Goal: Task Accomplishment & Management: Manage account settings

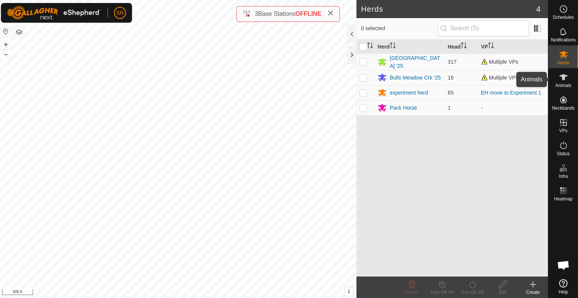
click at [559, 79] on icon at bounding box center [563, 76] width 9 height 9
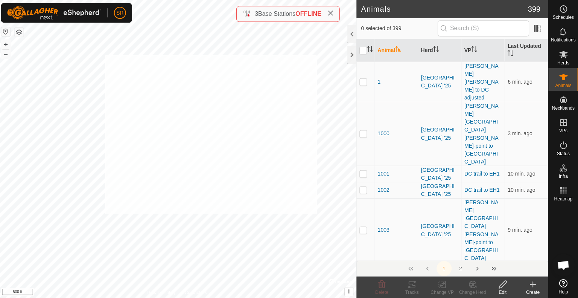
click at [107, 55] on div "6075 0665009635 experiment [PERSON_NAME] move to Experiment 1 + – ⇧ i © Mapbox …" at bounding box center [178, 149] width 357 height 298
checkbox input "true"
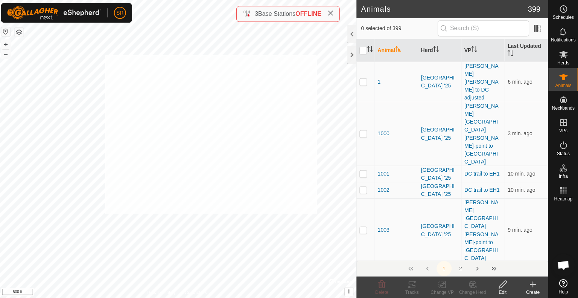
checkbox input "true"
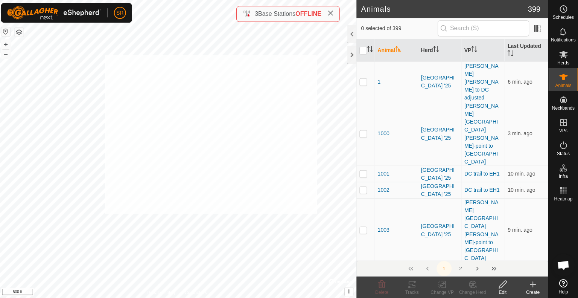
checkbox input "true"
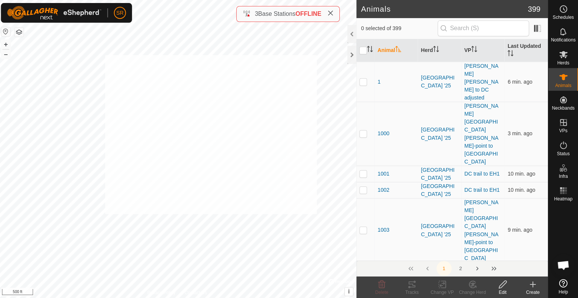
checkbox input "true"
click at [471, 287] on icon at bounding box center [472, 283] width 9 height 9
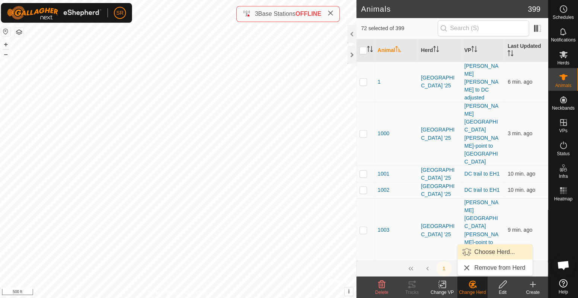
click at [495, 252] on link "Choose Herd..." at bounding box center [495, 250] width 75 height 15
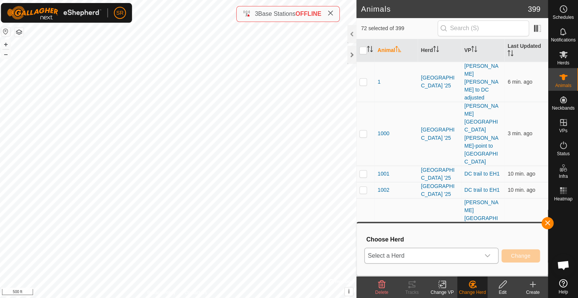
click at [485, 259] on div "dropdown trigger" at bounding box center [487, 254] width 15 height 15
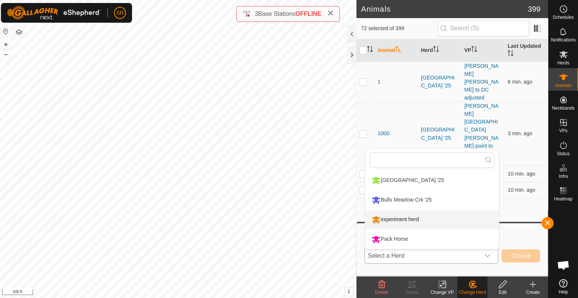
click at [441, 228] on ul "Meadow Creek '25 Bulls Meadow Crk '25 experiment herd Pack Horse" at bounding box center [432, 209] width 133 height 78
click at [445, 223] on li "experiment herd" at bounding box center [432, 218] width 133 height 19
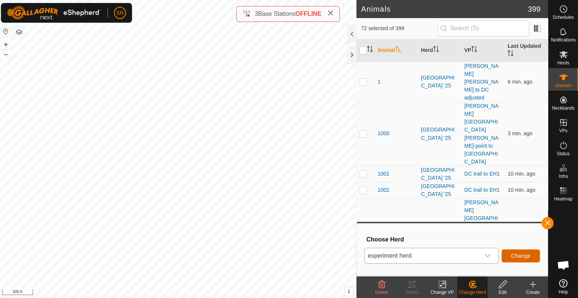
click at [514, 252] on span "Change" at bounding box center [521, 255] width 20 height 6
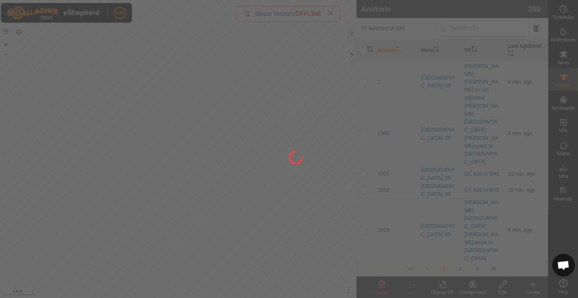
checkbox input "false"
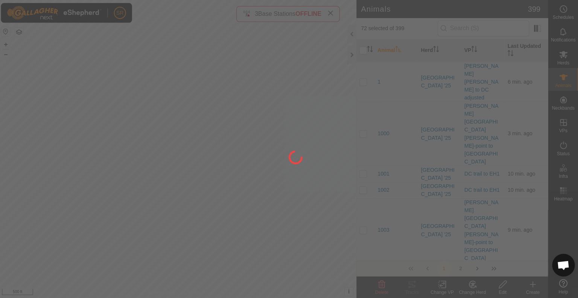
checkbox input "false"
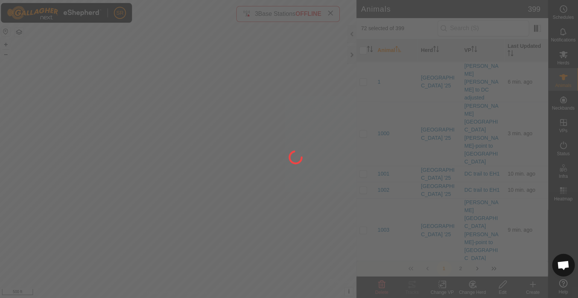
checkbox input "false"
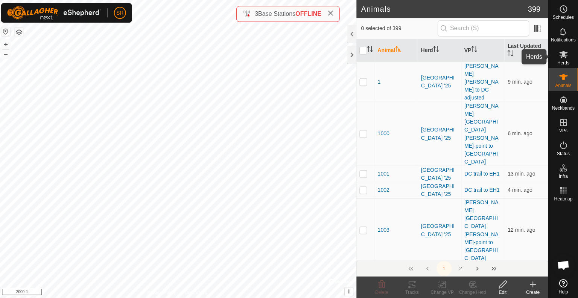
click at [565, 55] on icon at bounding box center [563, 54] width 9 height 9
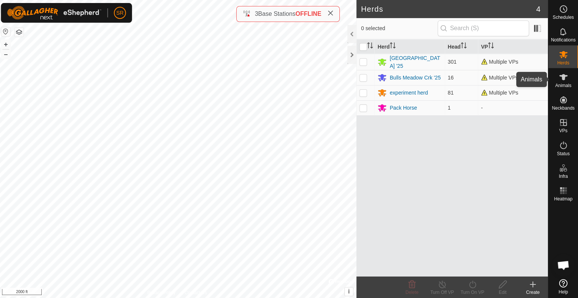
click at [565, 80] on icon at bounding box center [563, 76] width 9 height 9
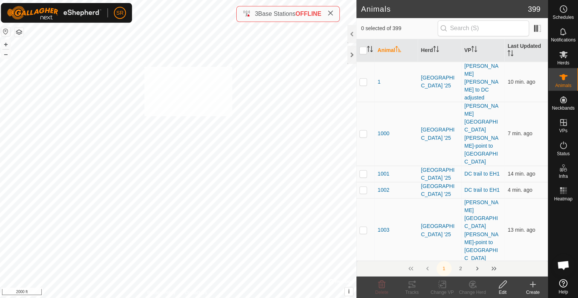
click at [146, 67] on div "1534 2578556358 experiment [PERSON_NAME] move to Experiment 1 + – ⇧ i © Mapbox …" at bounding box center [178, 149] width 357 height 298
checkbox input "true"
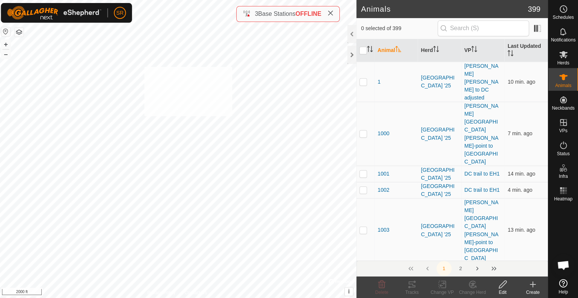
checkbox input "true"
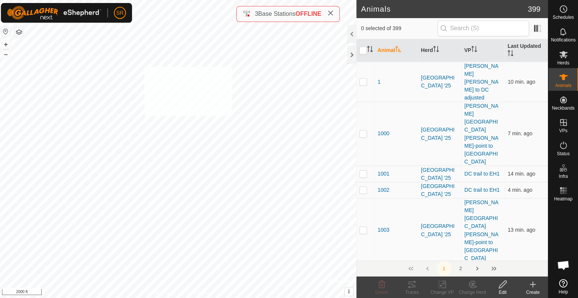
checkbox input "true"
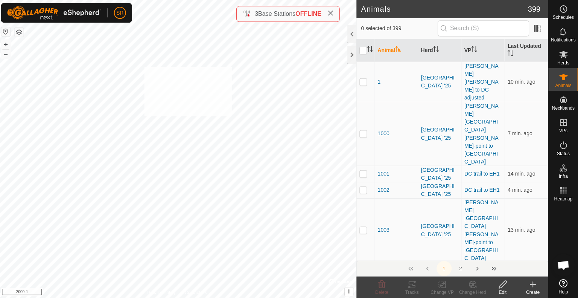
checkbox input "true"
click at [441, 287] on icon at bounding box center [442, 283] width 9 height 9
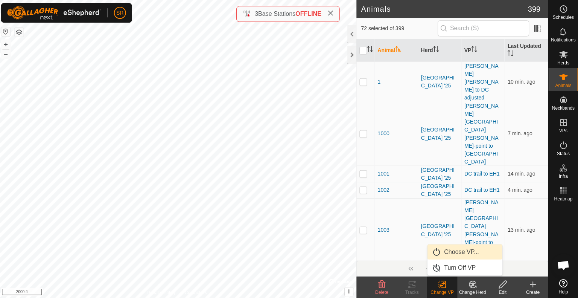
click at [459, 255] on link "Choose VP..." at bounding box center [465, 250] width 75 height 15
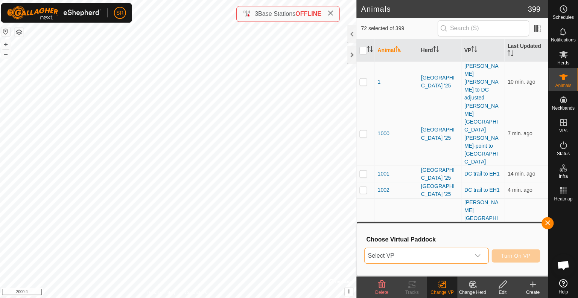
click at [464, 251] on span "Select VP" at bounding box center [418, 254] width 105 height 15
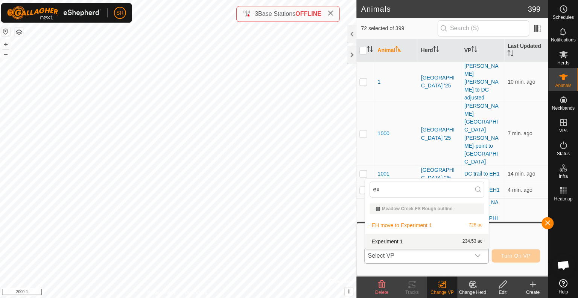
type input "ex"
click at [390, 241] on li "Experiment 1 234.53 ac" at bounding box center [427, 240] width 123 height 15
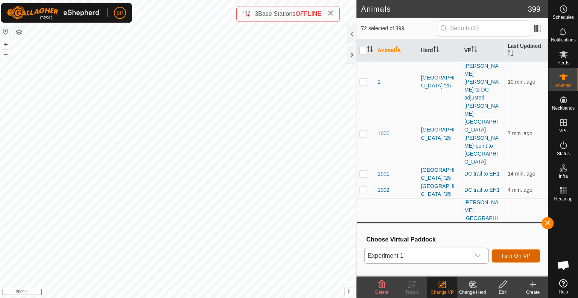
click at [520, 250] on button "Turn On VP" at bounding box center [516, 254] width 48 height 13
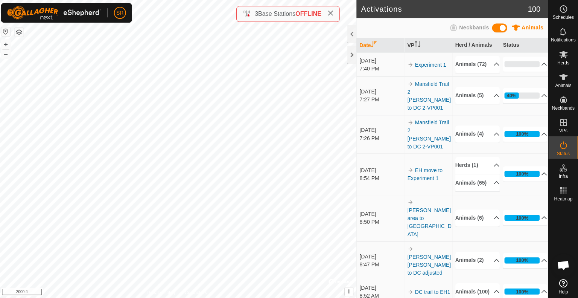
click at [383, 143] on div "Activations 100 Animals Neckbands Date VP Herd / Animals Status [DATE] 7:40 PM …" at bounding box center [274, 149] width 548 height 298
click at [561, 76] on icon at bounding box center [563, 76] width 9 height 9
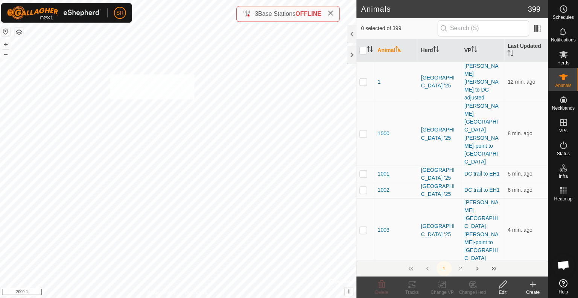
checkbox input "true"
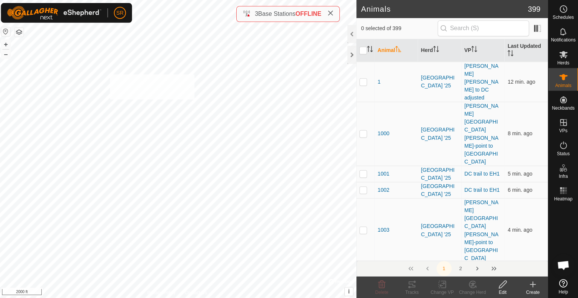
checkbox input "true"
click at [442, 287] on rect at bounding box center [442, 283] width 7 height 7
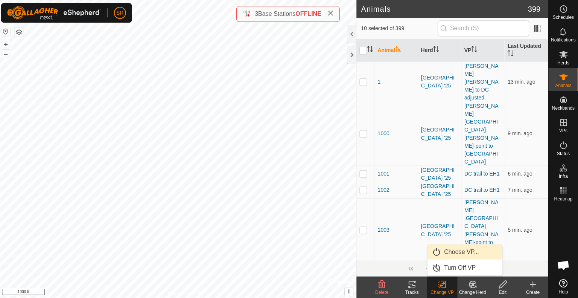
click at [464, 255] on link "Choose VP..." at bounding box center [465, 250] width 75 height 15
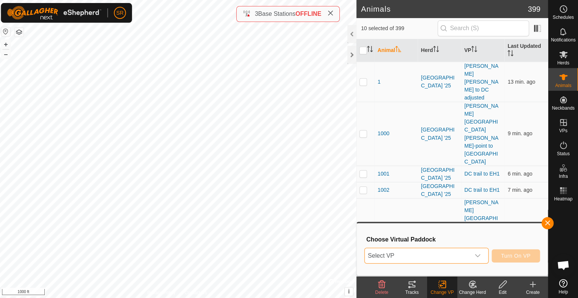
click at [464, 255] on span "Select VP" at bounding box center [418, 254] width 105 height 15
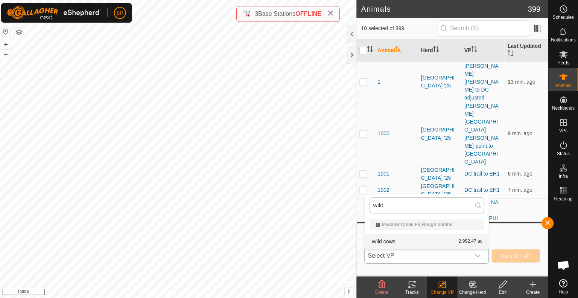
click at [417, 207] on input "wild" at bounding box center [428, 205] width 114 height 16
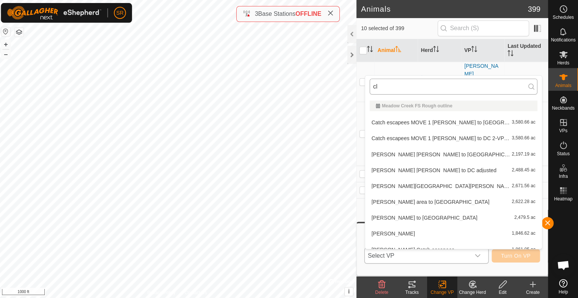
type input "c"
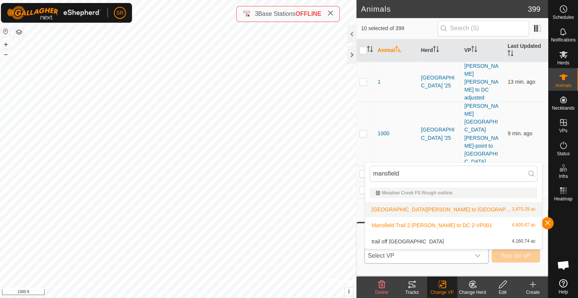
type input "mansfield"
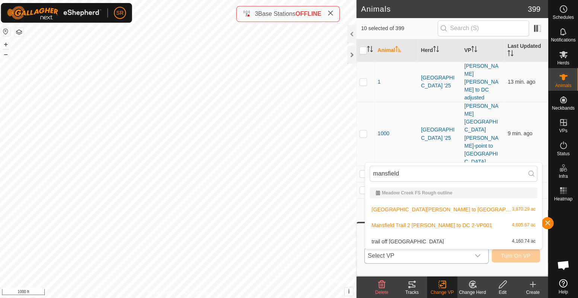
click at [427, 209] on li "Mansfield n [PERSON_NAME] to DC1 3,870.29 ac" at bounding box center [454, 208] width 176 height 15
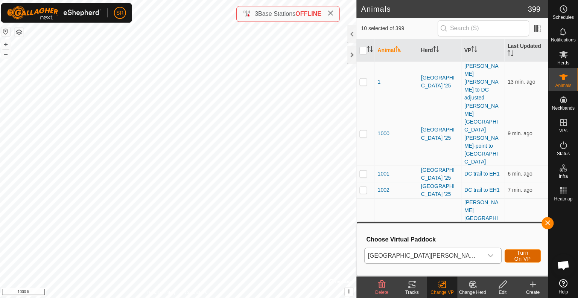
click at [514, 251] on span "Turn On VP" at bounding box center [522, 255] width 17 height 12
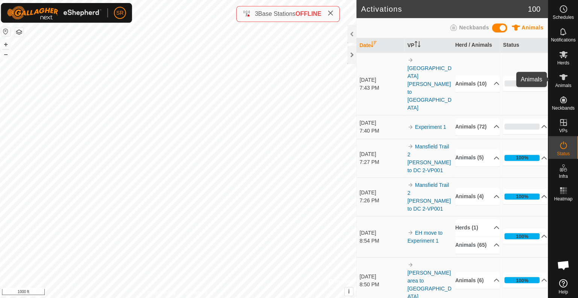
click at [563, 78] on icon at bounding box center [564, 77] width 8 height 6
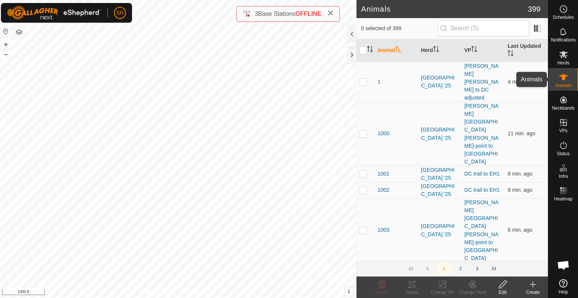
click at [559, 79] on icon at bounding box center [563, 76] width 9 height 9
checkbox input "true"
click at [438, 285] on icon at bounding box center [442, 283] width 9 height 9
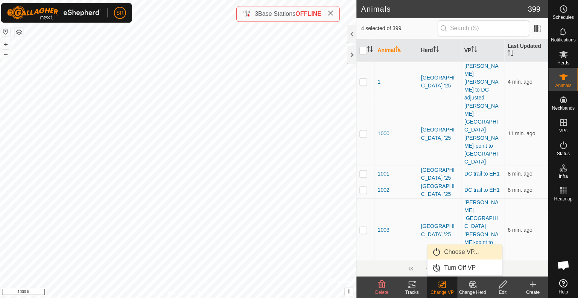
click at [460, 250] on link "Choose VP..." at bounding box center [465, 250] width 75 height 15
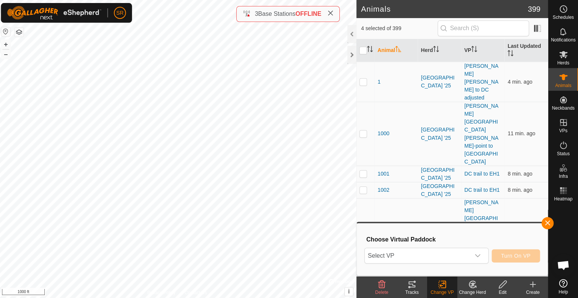
click at [460, 250] on span "Select VP" at bounding box center [418, 254] width 105 height 15
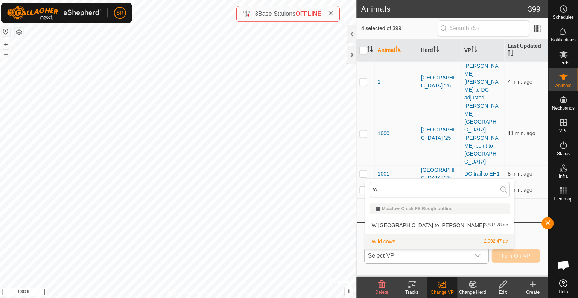
type input "w"
click at [391, 243] on li "Wild cows 2,992.47 ac" at bounding box center [440, 240] width 148 height 15
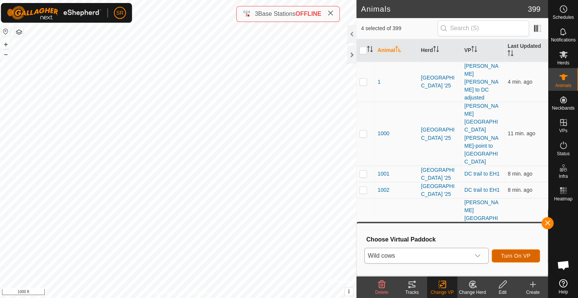
click at [505, 250] on button "Turn On VP" at bounding box center [516, 254] width 48 height 13
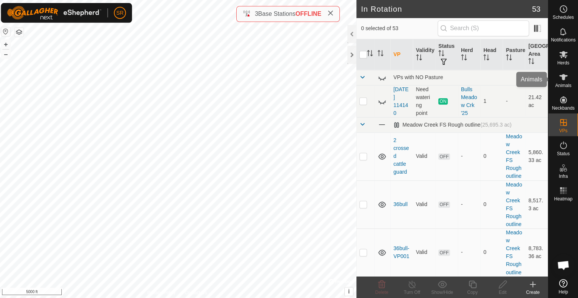
click at [561, 77] on icon at bounding box center [563, 76] width 9 height 9
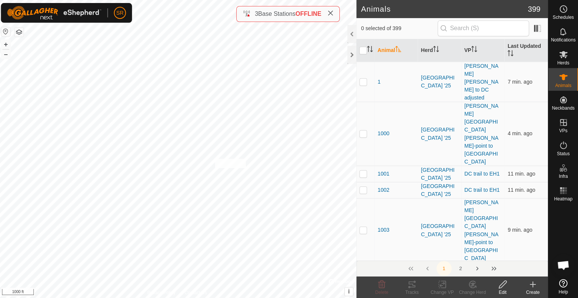
checkbox input "true"
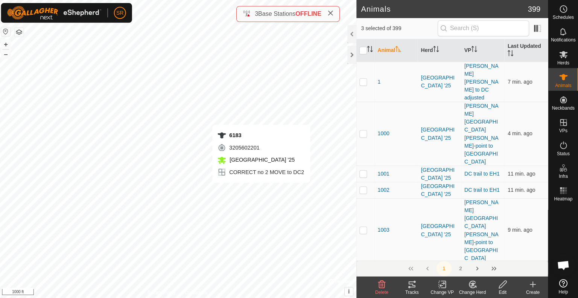
click at [262, 189] on div "6183 3205602201 [GEOGRAPHIC_DATA] '25 CORRECT no 2 MOVE to DC2 + – ⇧ i © Mapbox…" at bounding box center [178, 149] width 357 height 298
click at [444, 285] on icon at bounding box center [442, 283] width 9 height 9
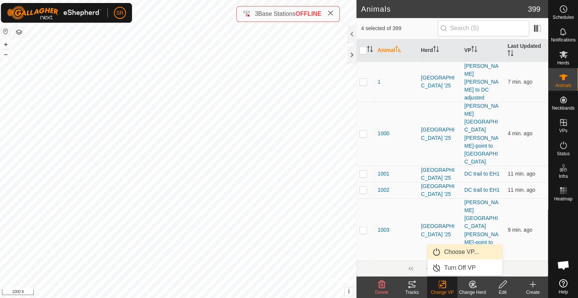
click at [476, 254] on link "Choose VP..." at bounding box center [465, 250] width 75 height 15
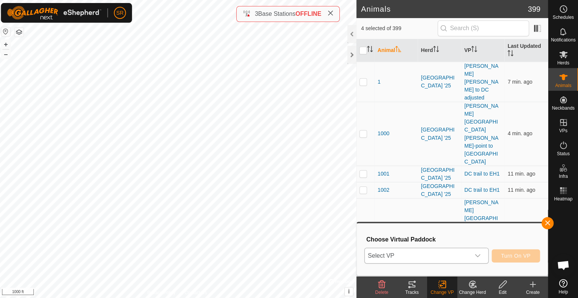
click at [436, 254] on span "Select VP" at bounding box center [418, 254] width 105 height 15
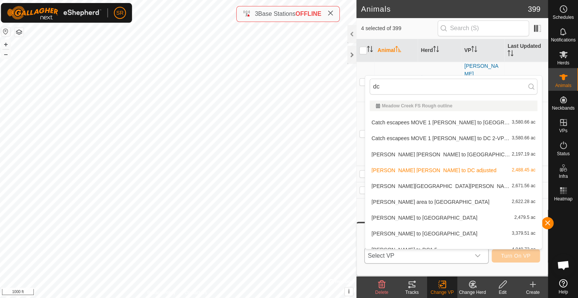
type input "dc2"
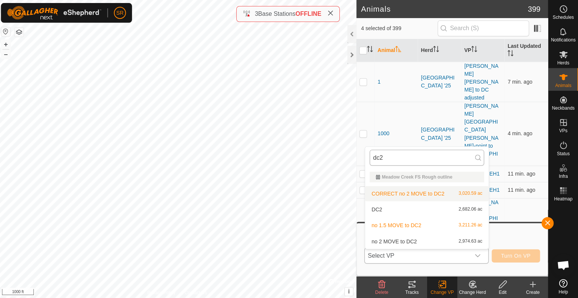
click at [404, 159] on input "dc2" at bounding box center [428, 157] width 114 height 16
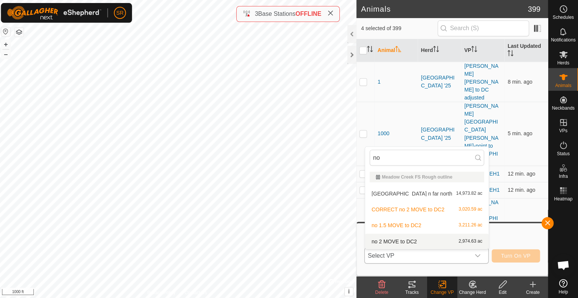
type input "no"
click at [397, 239] on li "no 2 MOVE to DC2 2,974.63 ac" at bounding box center [427, 240] width 123 height 15
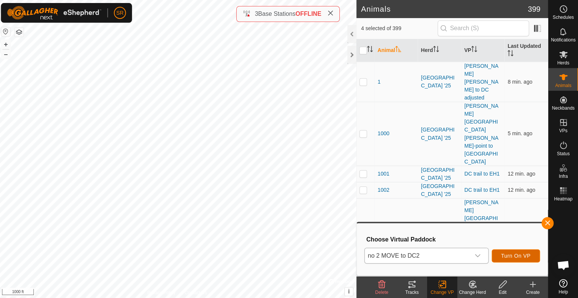
click at [531, 253] on button "Turn On VP" at bounding box center [516, 254] width 48 height 13
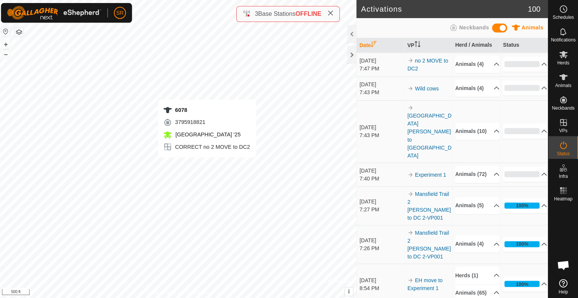
click at [208, 164] on div "6078 3795918821 [GEOGRAPHIC_DATA] '25 CORRECT no 2 MOVE to DC2 + – ⇧ i © Mapbox…" at bounding box center [178, 149] width 357 height 298
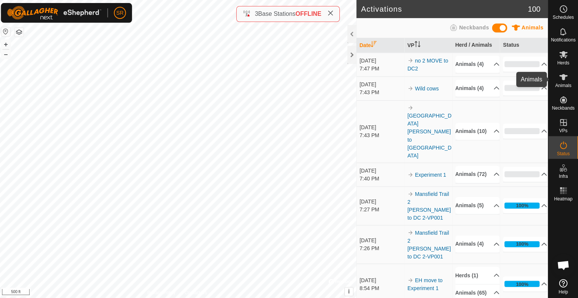
click at [564, 75] on icon at bounding box center [564, 77] width 8 height 6
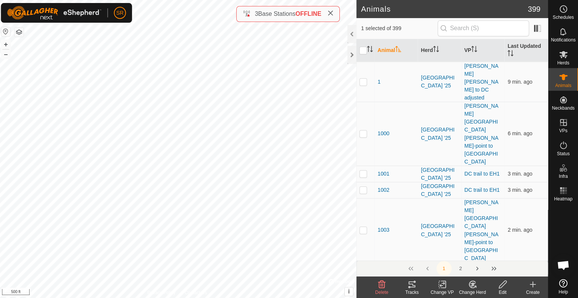
click at [442, 284] on icon at bounding box center [442, 283] width 5 height 5
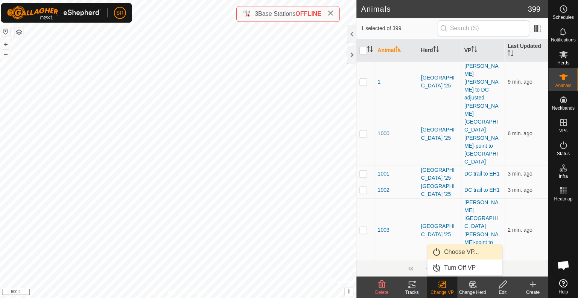
click at [464, 253] on link "Choose VP..." at bounding box center [465, 250] width 75 height 15
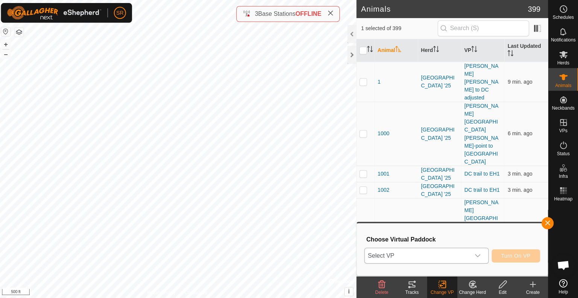
click at [462, 253] on span "Select VP" at bounding box center [418, 254] width 105 height 15
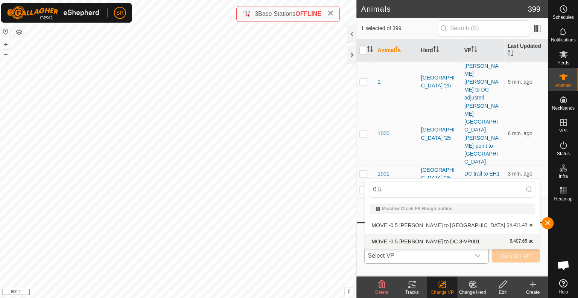
type input "0.5"
click at [448, 241] on li "MOVE -0.5 [PERSON_NAME] to DC 3-VP001 5,407.65 ac" at bounding box center [453, 240] width 174 height 15
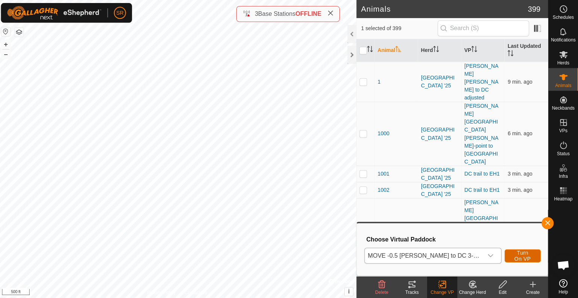
click at [520, 252] on span "Turn On VP" at bounding box center [522, 255] width 17 height 12
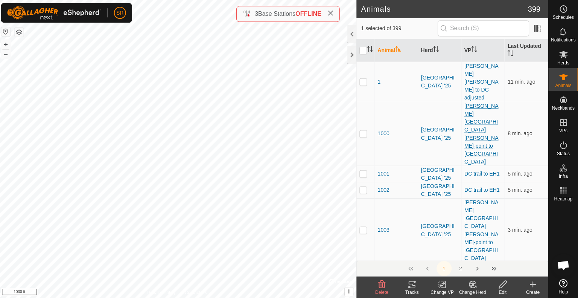
click at [489, 102] on link "[PERSON_NAME][GEOGRAPHIC_DATA][PERSON_NAME]-point to [GEOGRAPHIC_DATA]" at bounding box center [482, 132] width 34 height 61
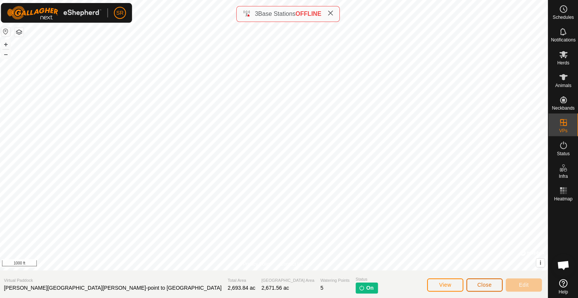
click at [487, 283] on span "Close" at bounding box center [485, 284] width 14 height 6
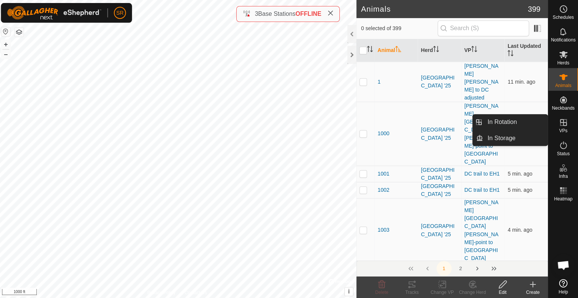
click at [536, 120] on link "In Rotation" at bounding box center [515, 121] width 64 height 15
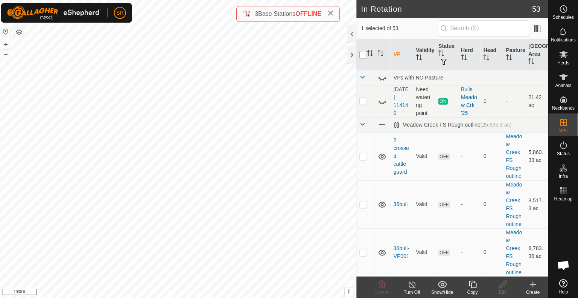
click at [364, 53] on input "checkbox" at bounding box center [364, 55] width 8 height 8
checkbox input "true"
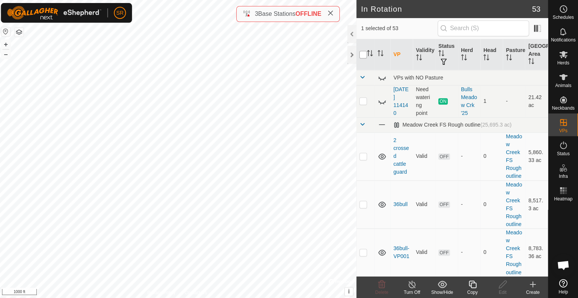
checkbox input "true"
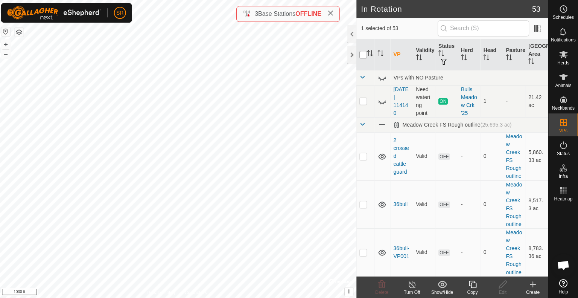
checkbox input "true"
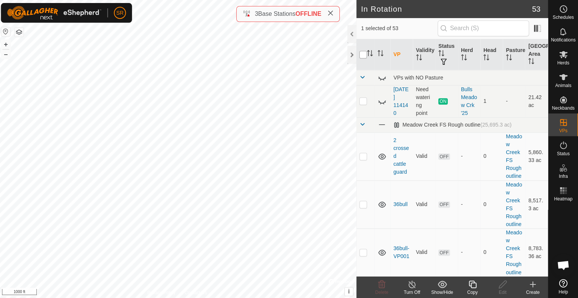
checkbox input "true"
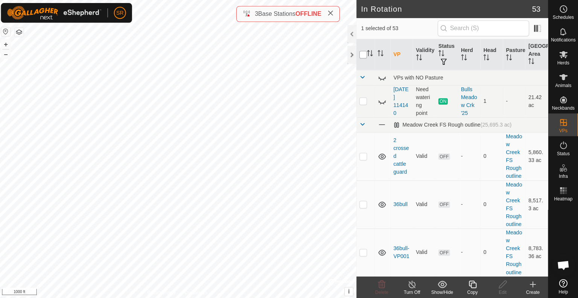
checkbox input "true"
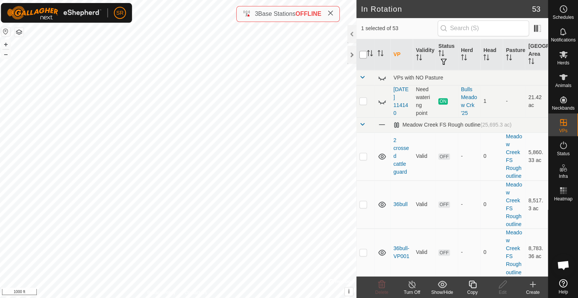
checkbox input "true"
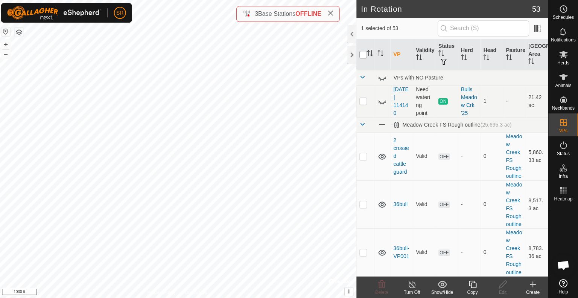
checkbox input "true"
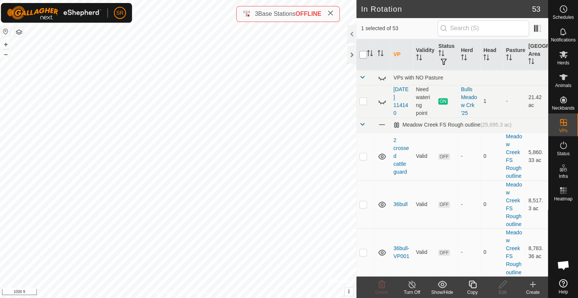
checkbox input "true"
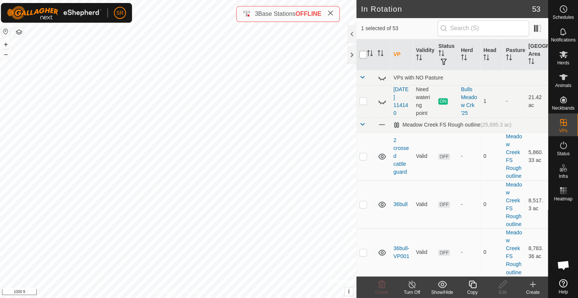
checkbox input "true"
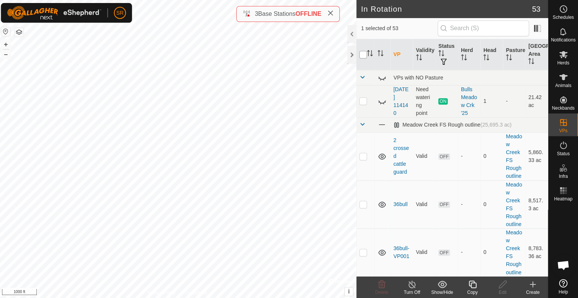
checkbox input "true"
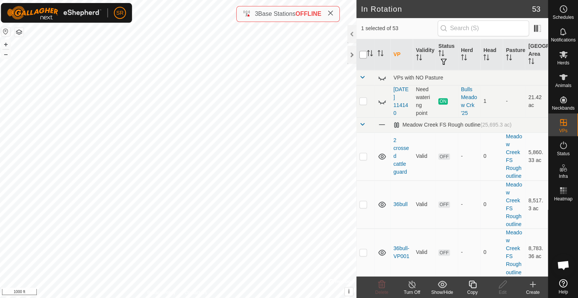
checkbox input "true"
click at [364, 53] on input "checkbox" at bounding box center [364, 55] width 8 height 8
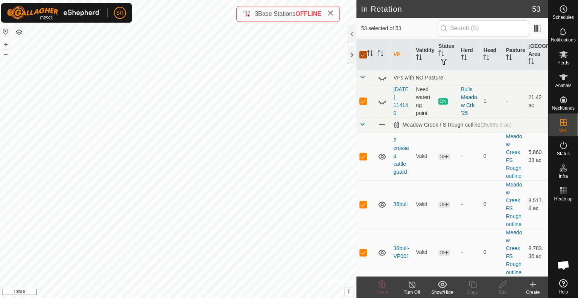
checkbox input "false"
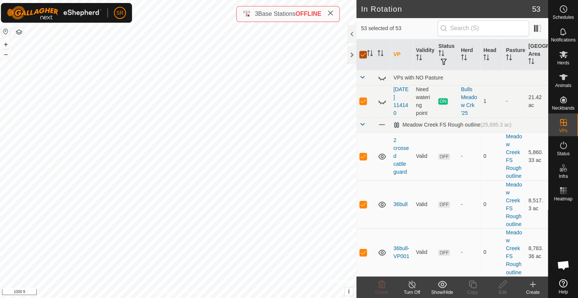
checkbox input "false"
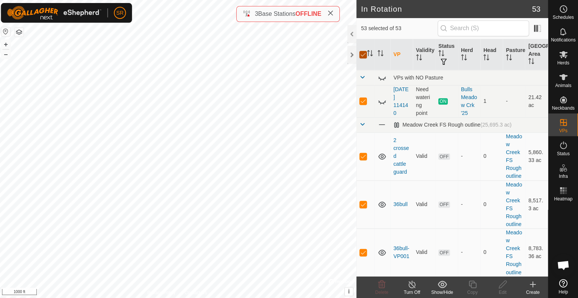
checkbox input "false"
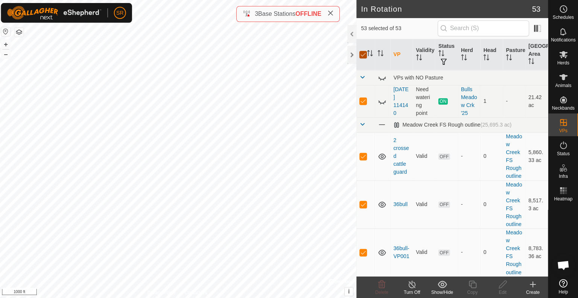
checkbox input "false"
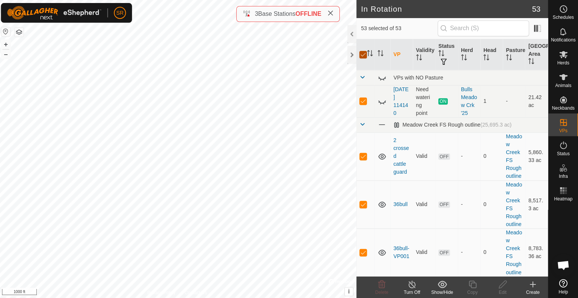
checkbox input "false"
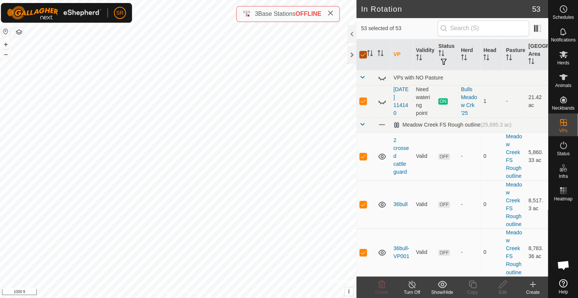
checkbox input "false"
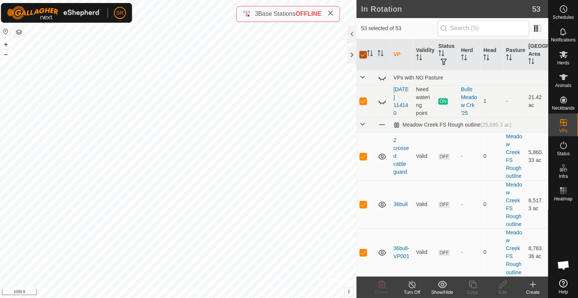
checkbox input "false"
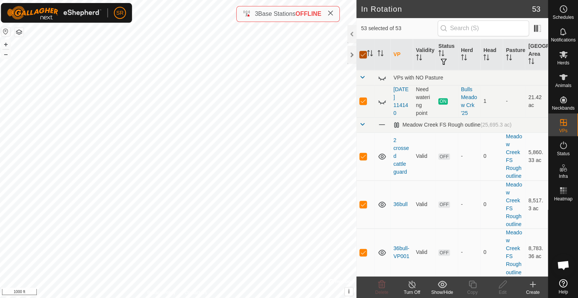
checkbox input "false"
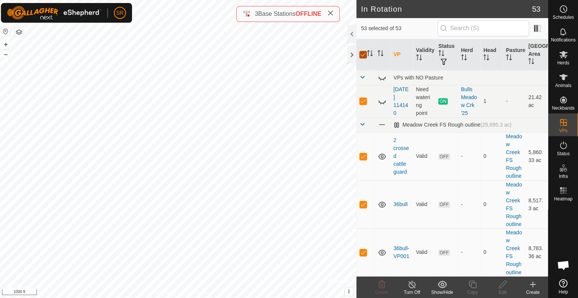
checkbox input "false"
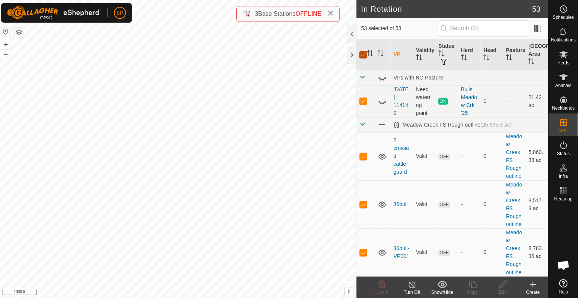
checkbox input "false"
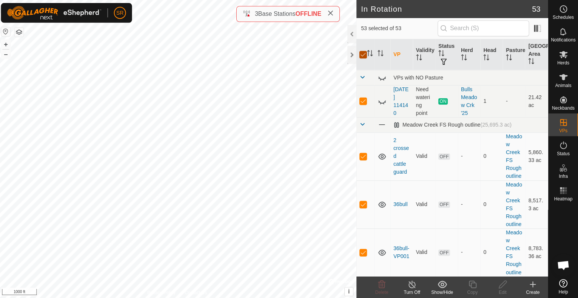
checkbox input "false"
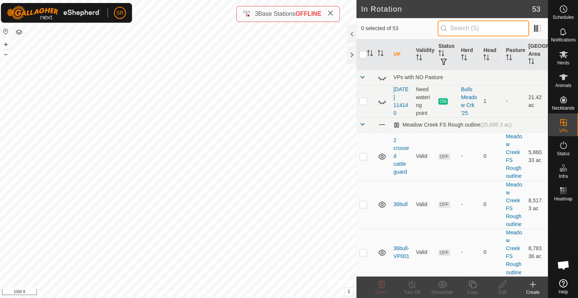
click at [486, 26] on input "text" at bounding box center [483, 28] width 91 height 16
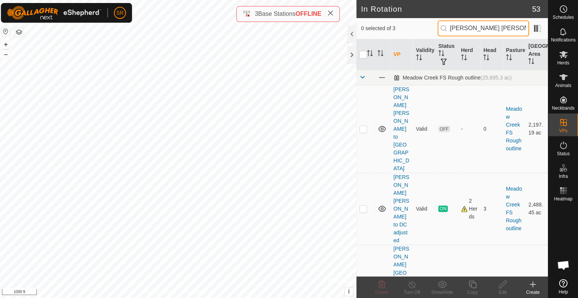
type input "[PERSON_NAME] [PERSON_NAME]"
checkbox input "true"
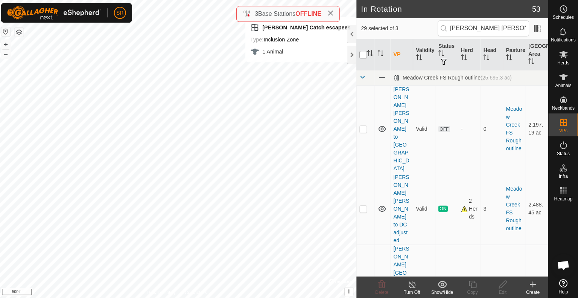
click at [363, 55] on input "checkbox" at bounding box center [364, 55] width 8 height 8
checkbox input "true"
click at [363, 55] on input "checkbox" at bounding box center [364, 55] width 8 height 8
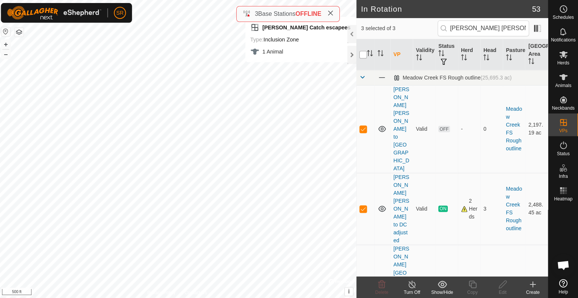
checkbox input "false"
click at [361, 125] on p-checkbox at bounding box center [364, 128] width 8 height 6
checkbox input "false"
click at [363, 205] on p-checkbox at bounding box center [364, 208] width 8 height 6
checkbox input "false"
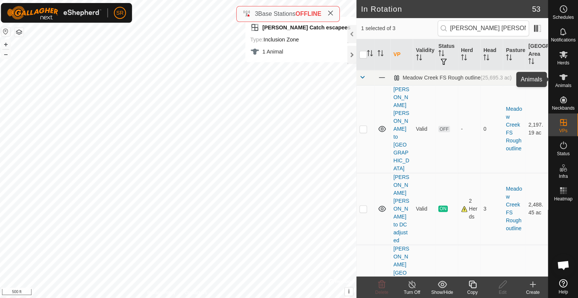
click at [564, 77] on icon at bounding box center [564, 77] width 8 height 6
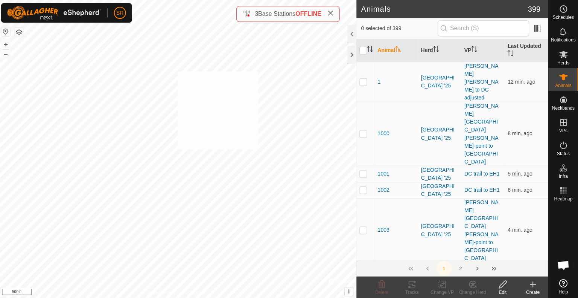
checkbox input "true"
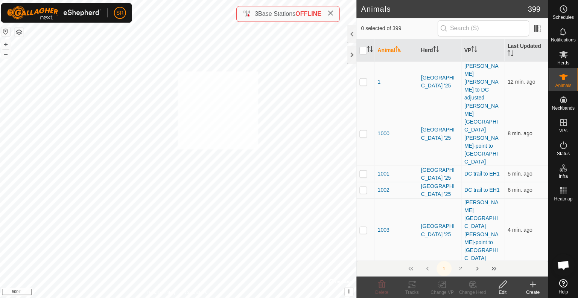
checkbox input "true"
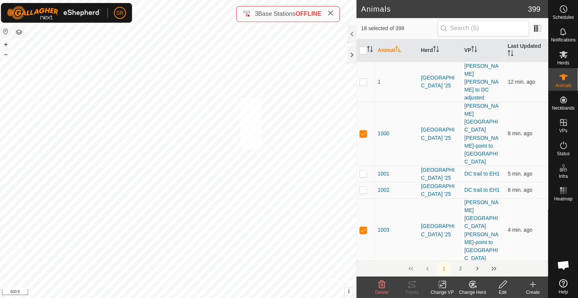
click at [241, 97] on div "1131 0909649418 [GEOGRAPHIC_DATA] '25 no 2 MOVE to DC2 + – ⇧ i © Mapbox , © Ope…" at bounding box center [178, 149] width 357 height 298
checkbox input "true"
click at [250, 99] on div "1131 0909649418 [GEOGRAPHIC_DATA] '25 no 2 MOVE to DC2 + – ⇧ i © Mapbox , © Ope…" at bounding box center [178, 149] width 357 height 298
click at [171, 132] on div "6078 3795918821 [GEOGRAPHIC_DATA] '25 CORRECT no 2 MOVE to DC2 + – ⇧ i © Mapbox…" at bounding box center [178, 149] width 357 height 298
checkbox input "true"
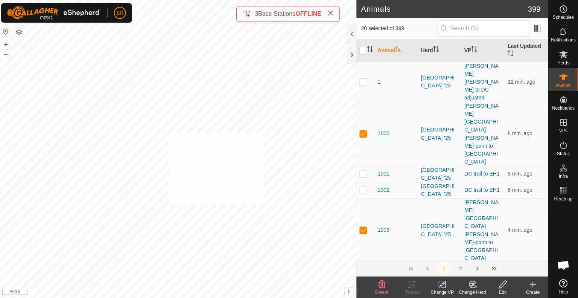
checkbox input "true"
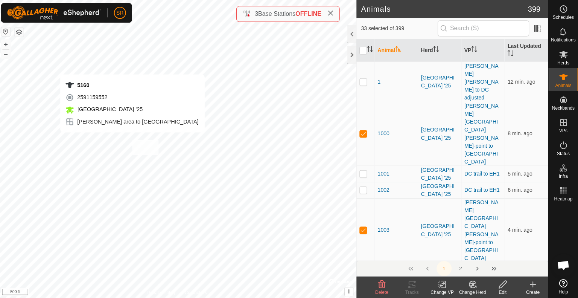
click at [134, 139] on div "5160 2591159552 [GEOGRAPHIC_DATA] '25 [PERSON_NAME] area to dc + – ⇧ i © Mapbox…" at bounding box center [178, 149] width 357 height 298
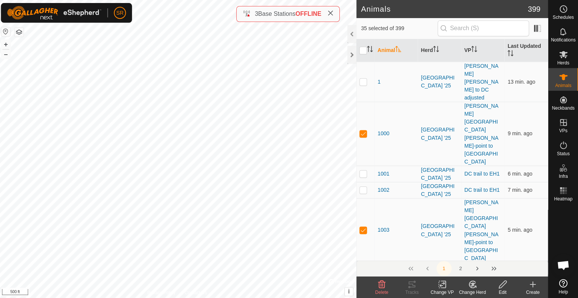
click at [442, 288] on div "Change VP" at bounding box center [443, 291] width 30 height 7
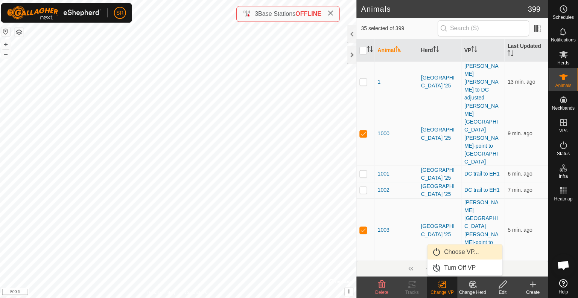
click at [465, 252] on link "Choose VP..." at bounding box center [465, 250] width 75 height 15
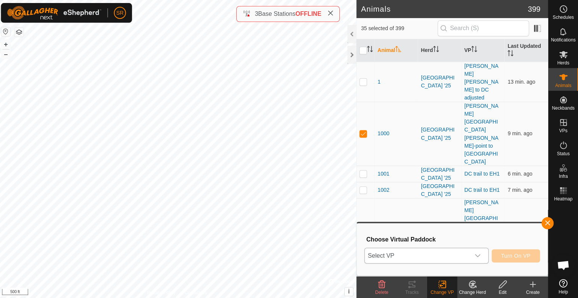
click at [459, 252] on span "Select VP" at bounding box center [418, 254] width 105 height 15
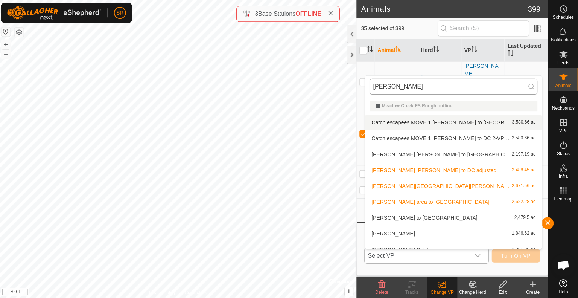
click at [421, 87] on input "[PERSON_NAME]" at bounding box center [454, 86] width 167 height 16
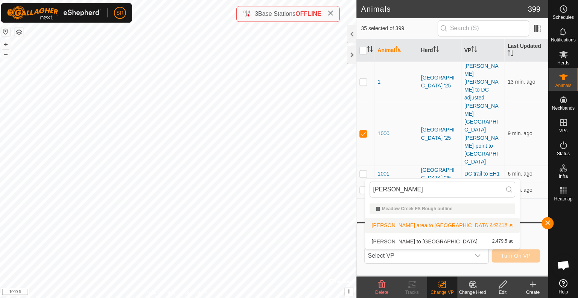
type input "[PERSON_NAME]"
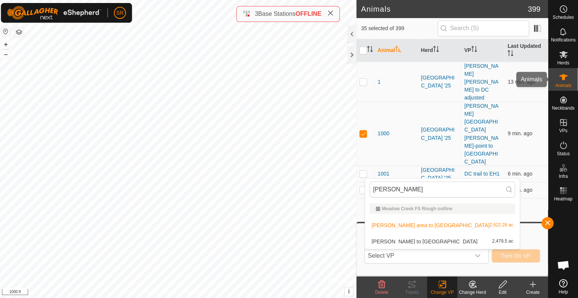
click at [564, 82] on es-animals-svg-icon at bounding box center [564, 77] width 14 height 12
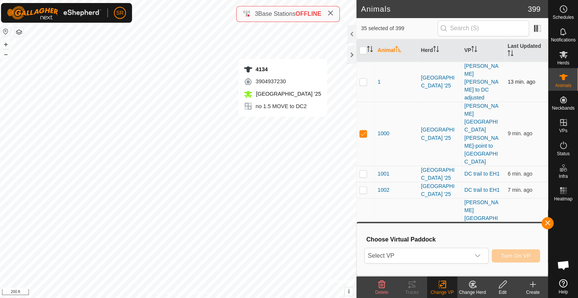
click at [284, 124] on div "4134 3904937230 [GEOGRAPHIC_DATA] '25 no 1.5 MOVE to DC2 + – ⇧ i © Mapbox , © O…" at bounding box center [178, 149] width 357 height 298
click at [275, 113] on div "2446 0980902686 [GEOGRAPHIC_DATA] '25 [PERSON_NAME] area to dc + – ⇧ i © Mapbox…" at bounding box center [178, 149] width 357 height 298
checkbox input "false"
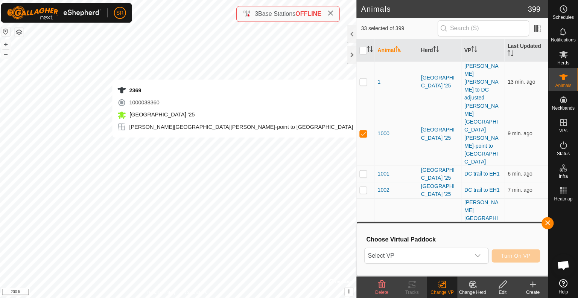
click at [237, 144] on div "2369 1000038360 [GEOGRAPHIC_DATA] '25 [PERSON_NAME][GEOGRAPHIC_DATA][PERSON_NAM…" at bounding box center [178, 149] width 357 height 298
checkbox input "false"
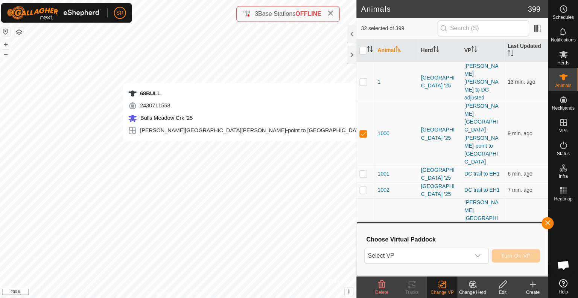
click at [248, 148] on div "68BULL 2430711558 Bulls Meadow Crk '25 [PERSON_NAME][GEOGRAPHIC_DATA][PERSON_NA…" at bounding box center [178, 149] width 357 height 298
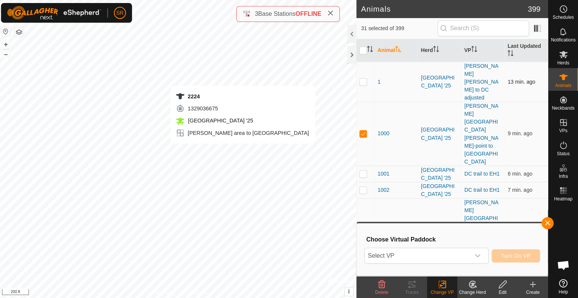
click at [244, 150] on div "2224 1329036675 [GEOGRAPHIC_DATA] '25 [PERSON_NAME] area to dc + – ⇧ i © Mapbox…" at bounding box center [178, 149] width 357 height 298
checkbox input "false"
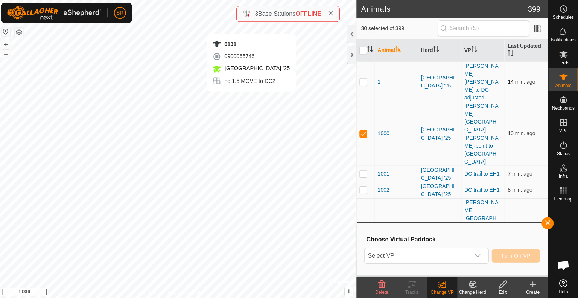
click at [253, 98] on div "6131 0900065746 [GEOGRAPHIC_DATA] '25 no 1.5 MOVE to DC2 + – ⇧ i © Mapbox , © O…" at bounding box center [178, 149] width 357 height 298
click at [252, 96] on div "1017 2291511822 [GEOGRAPHIC_DATA] '25 no 1.5 MOVE to DC2 + – ⇧ i © Mapbox , © O…" at bounding box center [178, 149] width 357 height 298
checkbox input "false"
click at [363, 51] on input "checkbox" at bounding box center [364, 51] width 8 height 8
checkbox input "true"
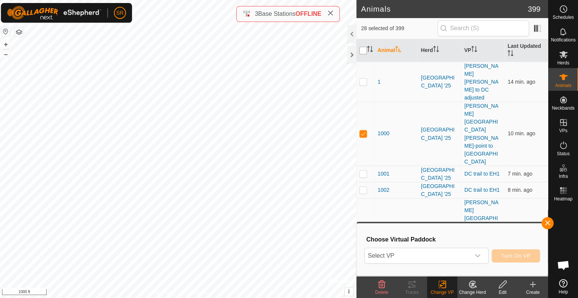
checkbox input "true"
click at [363, 51] on input "checkbox" at bounding box center [364, 51] width 8 height 8
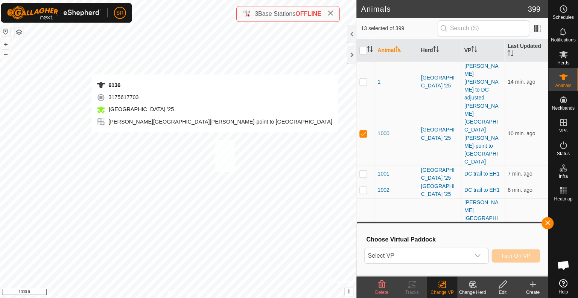
click at [216, 139] on div "6136 3175617703 [GEOGRAPHIC_DATA] '25 [PERSON_NAME][GEOGRAPHIC_DATA][PERSON_NAM…" at bounding box center [178, 149] width 357 height 298
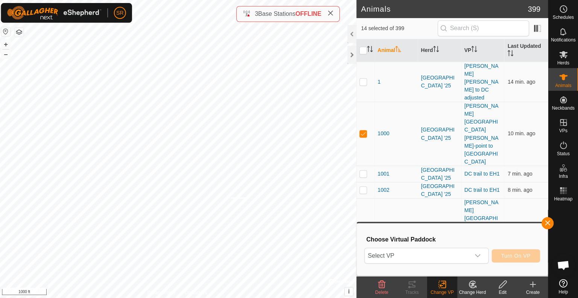
click at [232, 196] on div "6136 3175617703 [GEOGRAPHIC_DATA] '25 [PERSON_NAME][GEOGRAPHIC_DATA][PERSON_NAM…" at bounding box center [178, 149] width 357 height 298
click at [435, 252] on span "Select VP" at bounding box center [418, 254] width 105 height 15
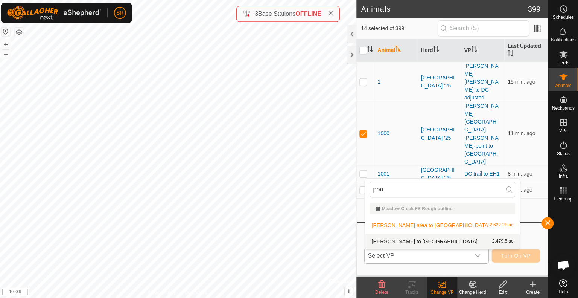
click at [396, 243] on li "[PERSON_NAME] to dc 2,479.5 ac" at bounding box center [443, 240] width 154 height 15
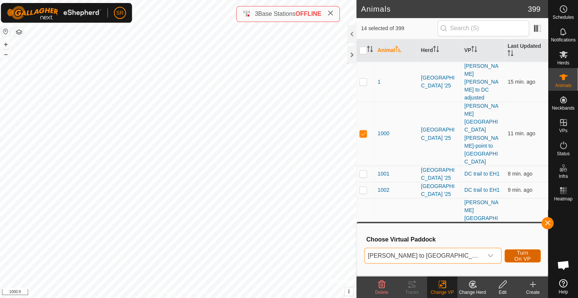
click at [517, 253] on span "Turn On VP" at bounding box center [522, 255] width 17 height 12
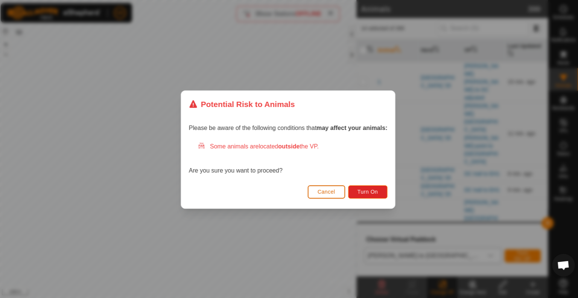
click at [336, 191] on span "Cancel" at bounding box center [328, 191] width 18 height 6
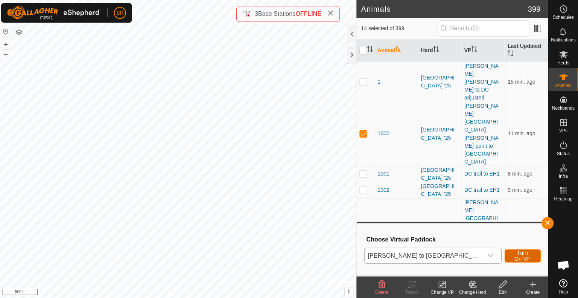
click at [514, 252] on span "Turn On VP" at bounding box center [522, 255] width 17 height 12
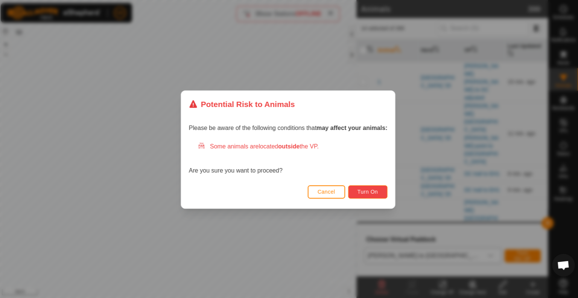
click at [366, 194] on button "Turn On" at bounding box center [368, 191] width 39 height 13
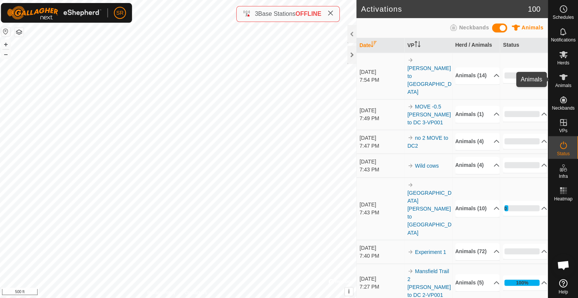
click at [564, 84] on span "Animals" at bounding box center [563, 85] width 16 height 5
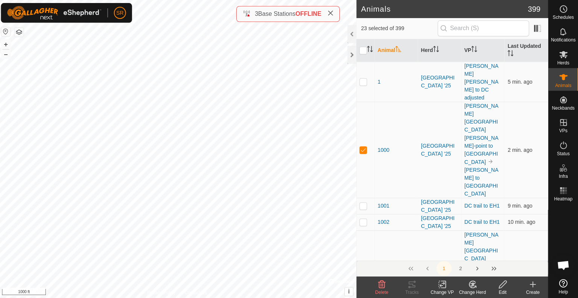
click at [444, 287] on icon at bounding box center [444, 283] width 3 height 7
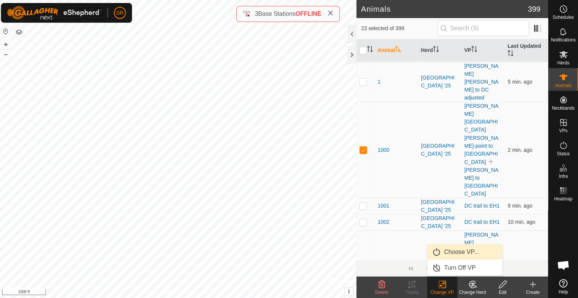
click at [459, 255] on link "Choose VP..." at bounding box center [465, 250] width 75 height 15
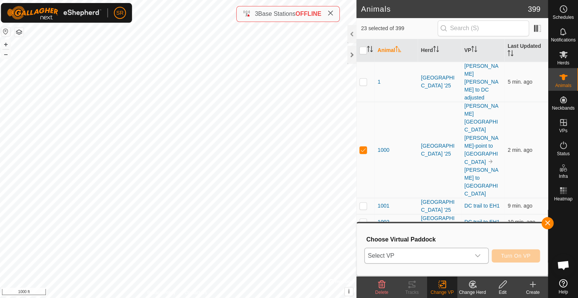
click at [449, 252] on span "Select VP" at bounding box center [418, 254] width 105 height 15
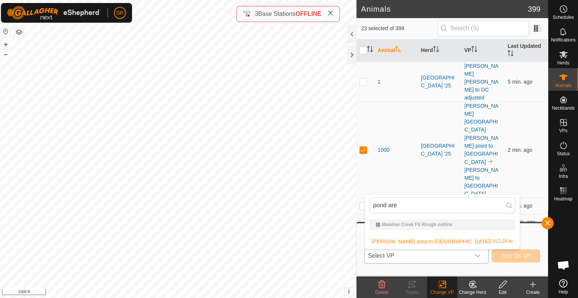
click at [413, 236] on li "[PERSON_NAME] area to dc 2,622.28 ac" at bounding box center [443, 240] width 154 height 15
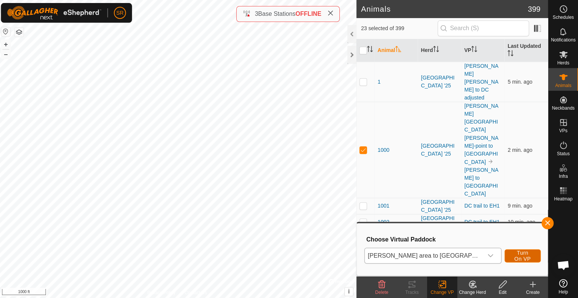
click at [520, 255] on span "Turn On VP" at bounding box center [522, 255] width 17 height 12
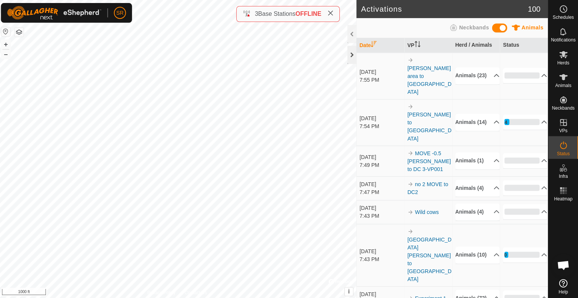
click at [352, 58] on div at bounding box center [352, 55] width 9 height 18
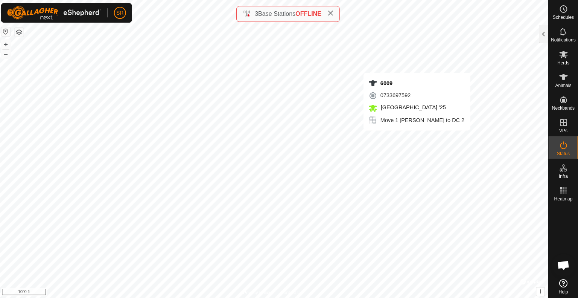
click at [418, 137] on div "6009 0733697592 Meadow Creek '25 Move 1 clark ridge to DC 2 + – ⇧ i © Mapbox , …" at bounding box center [274, 149] width 548 height 298
click at [544, 33] on div at bounding box center [543, 34] width 9 height 18
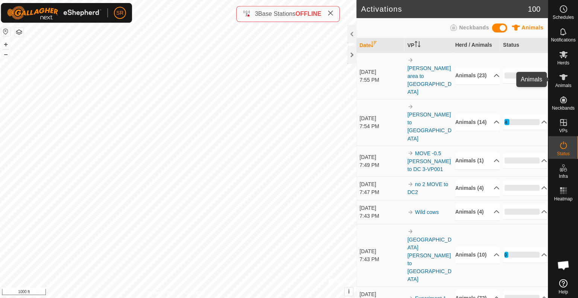
click at [565, 84] on span "Animals" at bounding box center [563, 85] width 16 height 5
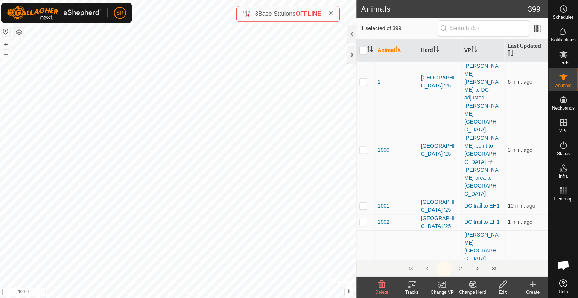
click at [442, 283] on icon at bounding box center [442, 283] width 9 height 9
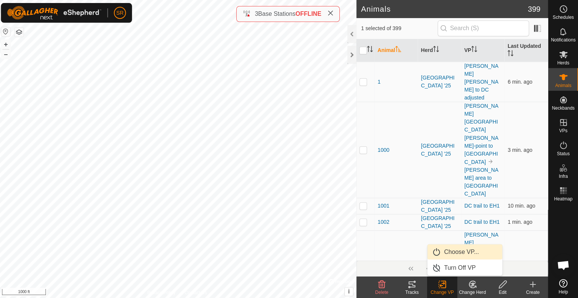
click at [453, 252] on link "Choose VP..." at bounding box center [465, 250] width 75 height 15
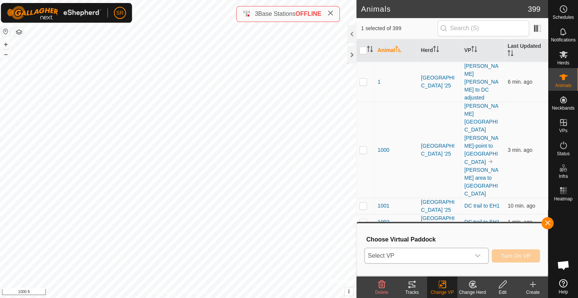
click at [442, 252] on span "Select VP" at bounding box center [418, 254] width 105 height 15
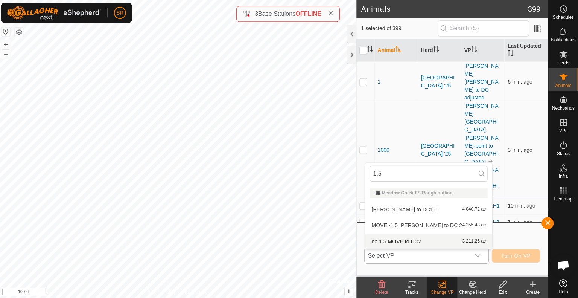
type input "1.5"
click at [411, 242] on li "no 1.5 MOVE to DC2 3,211.26 ac" at bounding box center [429, 240] width 127 height 15
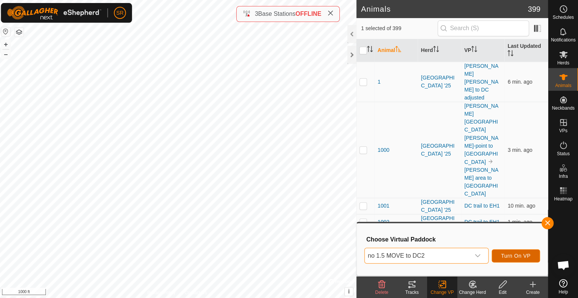
click at [519, 250] on button "Turn On VP" at bounding box center [516, 254] width 48 height 13
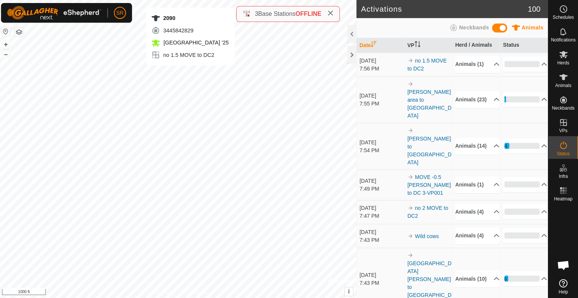
click at [192, 73] on div "2090 3445842829 Meadow Creek '25 no 1.5 MOVE to DC2 + – ⇧ i © Mapbox , © OpenSt…" at bounding box center [178, 149] width 357 height 298
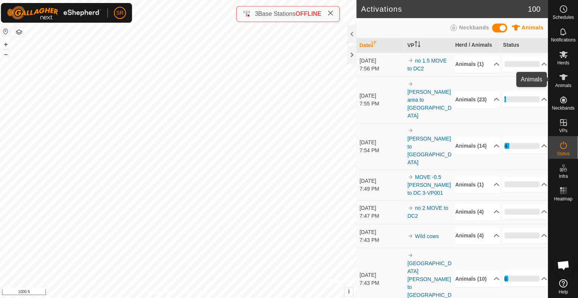
click at [559, 76] on icon at bounding box center [563, 76] width 9 height 9
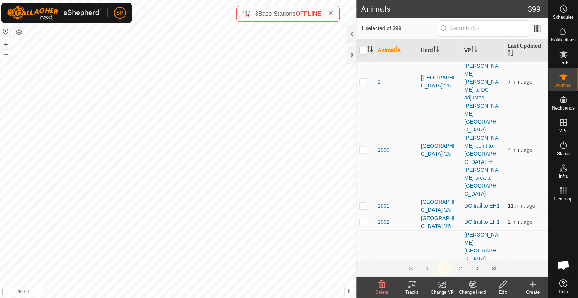
click at [444, 281] on icon at bounding box center [442, 283] width 9 height 9
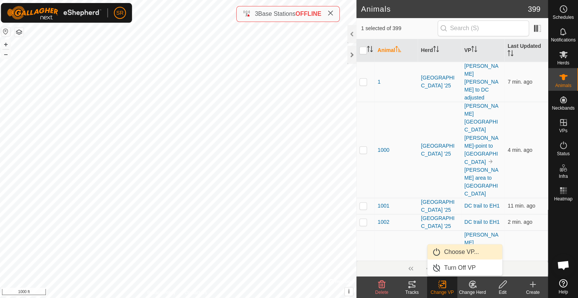
click at [453, 254] on link "Choose VP..." at bounding box center [465, 250] width 75 height 15
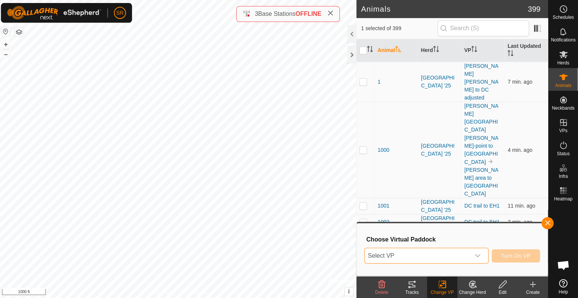
click at [452, 255] on span "Select VP" at bounding box center [418, 254] width 105 height 15
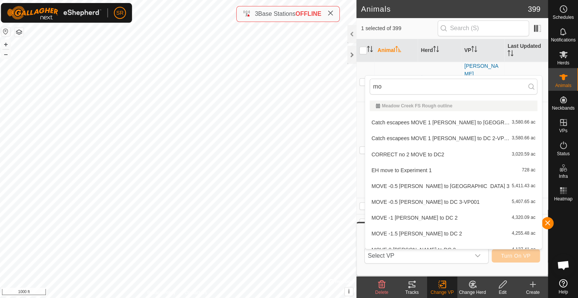
type input "m"
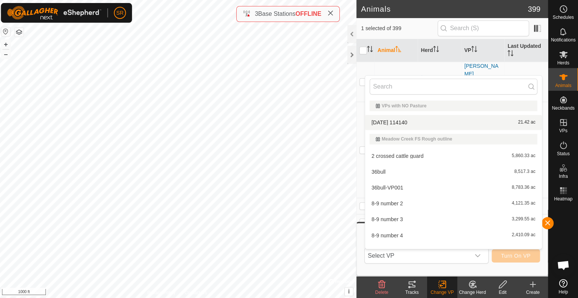
type input "1"
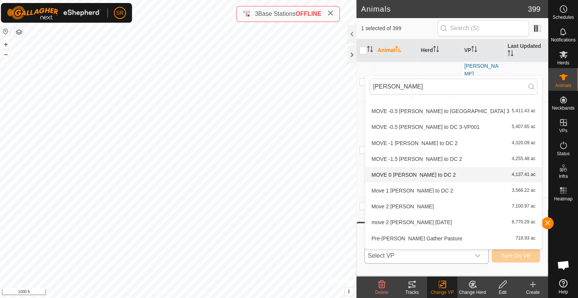
scroll to position [281, 0]
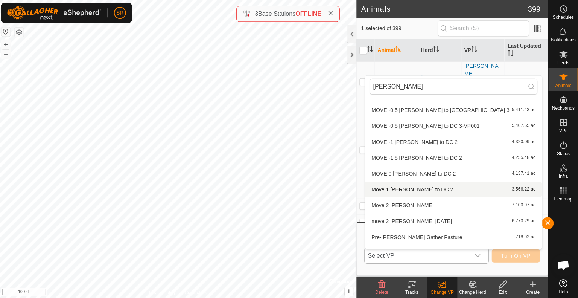
type input "[PERSON_NAME]"
click at [427, 188] on li "Move 1 clark ridge to DC 2 3,566.22 ac" at bounding box center [454, 188] width 176 height 15
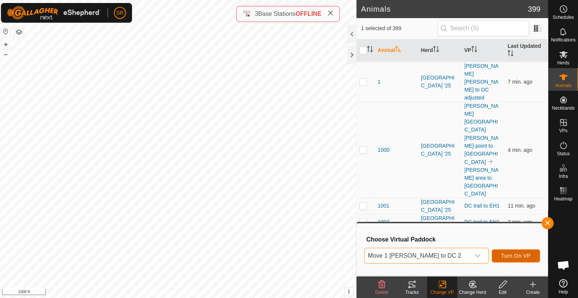
click at [517, 253] on span "Turn On VP" at bounding box center [516, 255] width 29 height 6
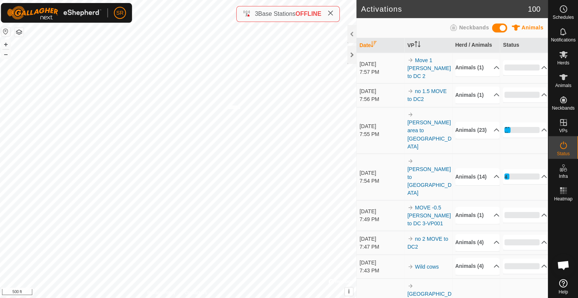
click at [229, 105] on div "R4042 3603168533 Meadow Creek '25 trail off mansfield hill + – ⇧ i © Mapbox , ©…" at bounding box center [178, 149] width 357 height 298
click at [251, 115] on div "R4042 3603168533 Meadow Creek '25 trail off mansfield hill + – ⇧ i © Mapbox , ©…" at bounding box center [178, 149] width 357 height 298
click at [564, 84] on span "Animals" at bounding box center [563, 85] width 16 height 5
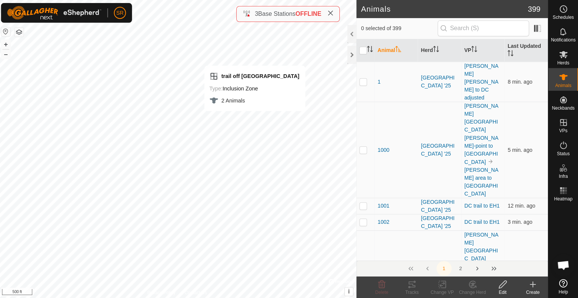
click at [209, 85] on div "trail off mansfield hill Type: Inclusion Zone 2 Animals + – ⇧ i © Mapbox , © Op…" at bounding box center [178, 149] width 357 height 298
click at [442, 285] on icon at bounding box center [442, 283] width 9 height 9
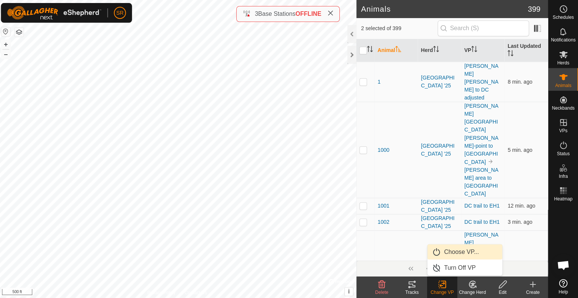
click at [452, 253] on link "Choose VP..." at bounding box center [465, 250] width 75 height 15
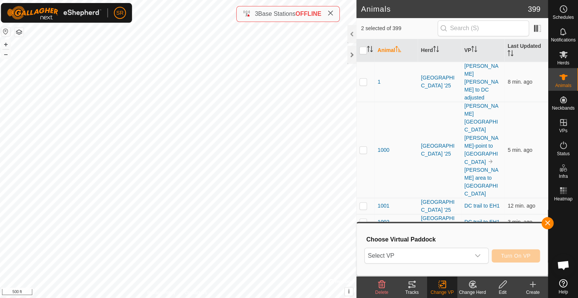
click at [452, 253] on span "Select VP" at bounding box center [418, 254] width 105 height 15
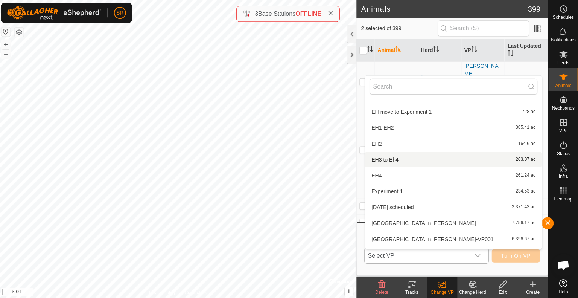
scroll to position [482, 0]
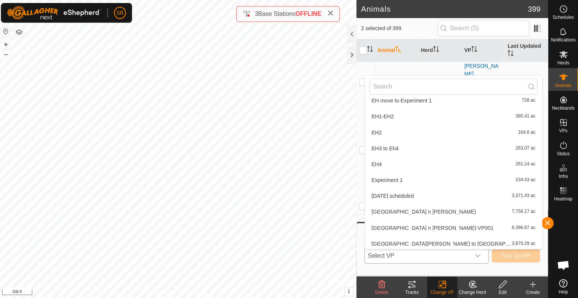
click at [401, 210] on li "Lake n Deep creek Ridge n clark 7,756.17 ac" at bounding box center [454, 210] width 176 height 15
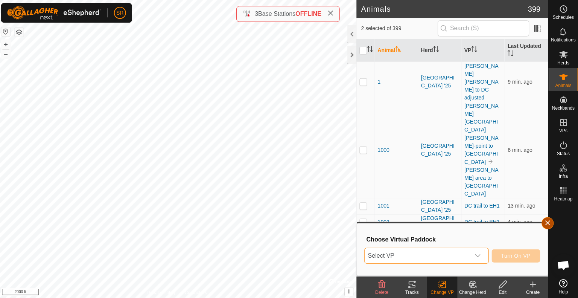
click at [549, 227] on button "button" at bounding box center [548, 222] width 12 height 12
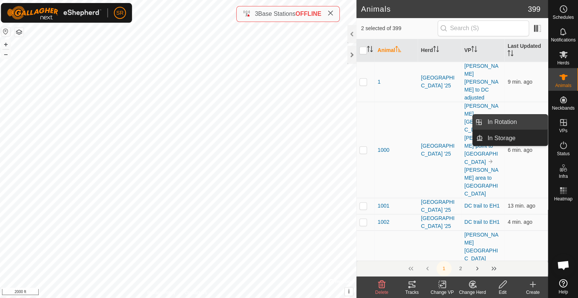
click at [540, 125] on link "In Rotation" at bounding box center [515, 121] width 64 height 15
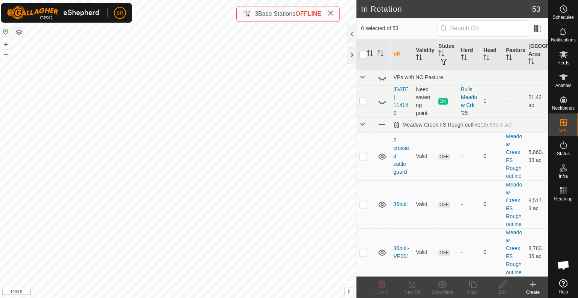
click at [531, 287] on icon at bounding box center [533, 283] width 9 height 9
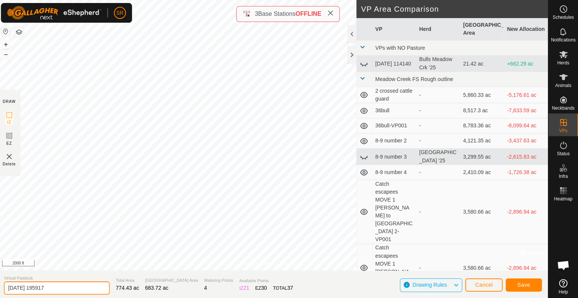
drag, startPoint x: 82, startPoint y: 283, endPoint x: 2, endPoint y: 287, distance: 81.1
click at [2, 287] on section "Virtual Paddock 2025-09-16 195917 Total Area 774.43 ac Grazing Area 683.72 ac W…" at bounding box center [274, 283] width 548 height 29
type input "west side dc ridge"
click at [522, 285] on span "Save" at bounding box center [524, 284] width 13 height 6
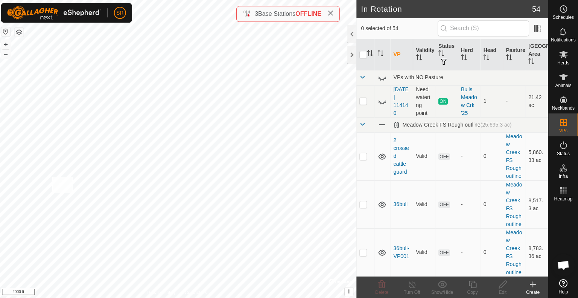
click at [54, 175] on div "R4042 3603168533 Meadow Creek '25 trail off mansfield hill + – ⇧ i © Mapbox , ©…" at bounding box center [178, 149] width 357 height 298
checkbox input "true"
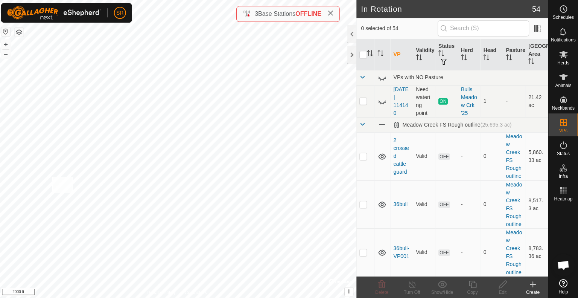
checkbox input "true"
click at [363, 55] on input "checkbox" at bounding box center [364, 55] width 8 height 8
checkbox input "true"
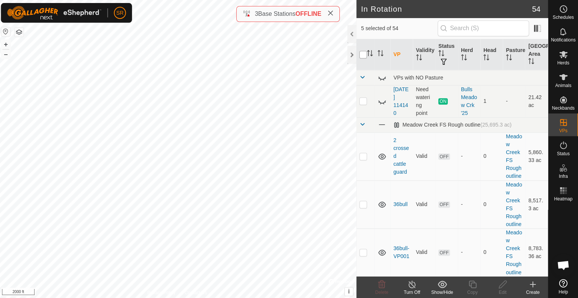
checkbox input "true"
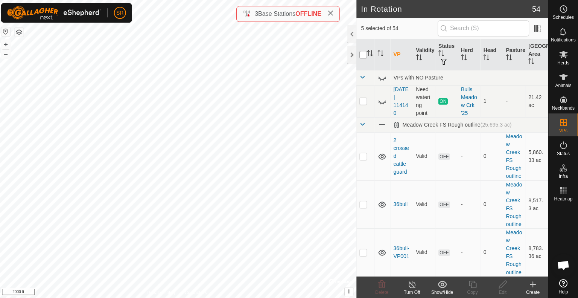
checkbox input "true"
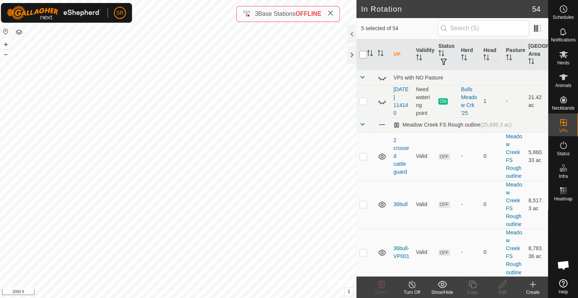
checkbox input "true"
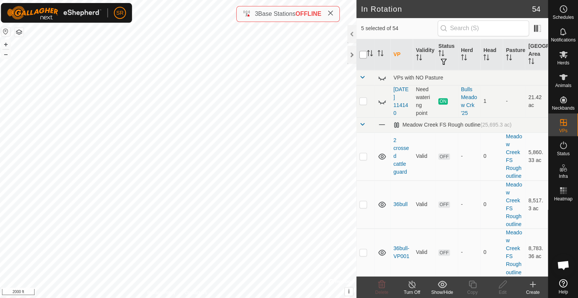
checkbox input "true"
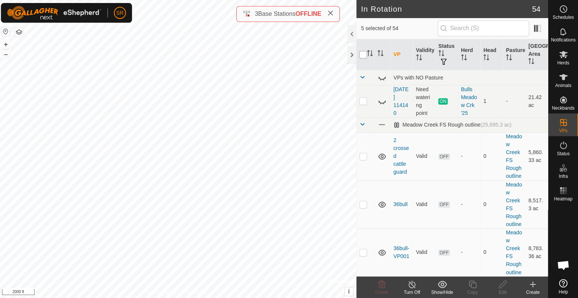
checkbox input "true"
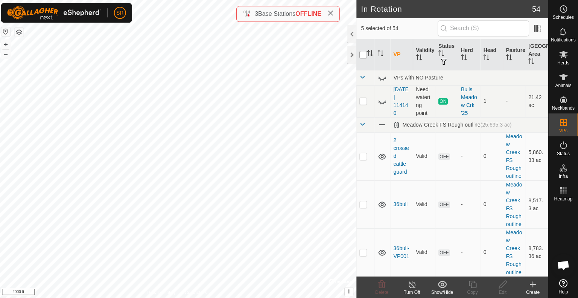
checkbox input "true"
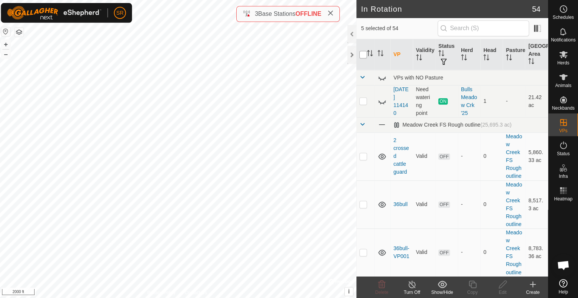
checkbox input "true"
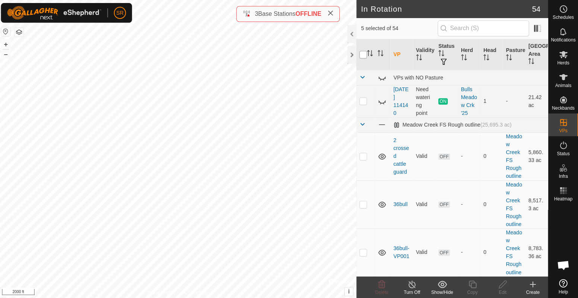
checkbox input "true"
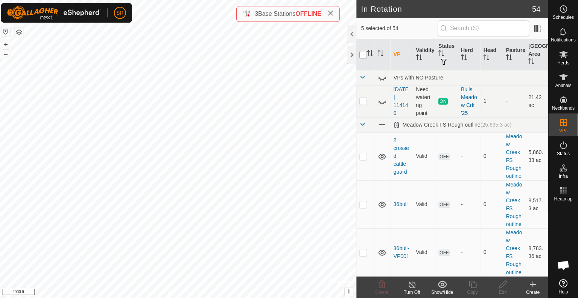
checkbox input "true"
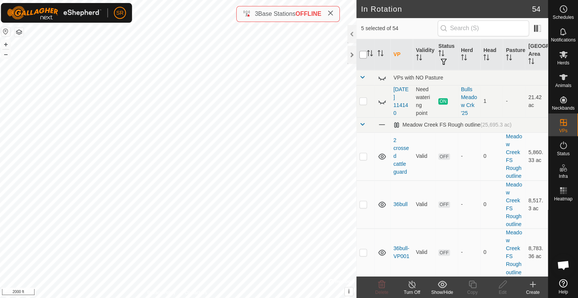
checkbox input "true"
click at [363, 55] on input "checkbox" at bounding box center [364, 55] width 8 height 8
checkbox input "false"
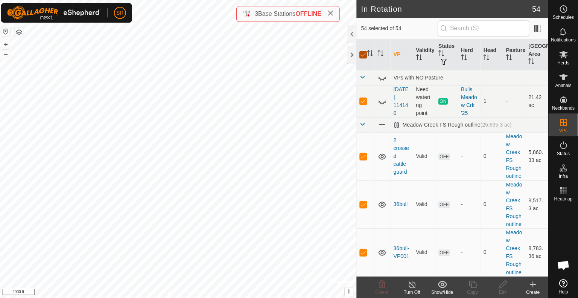
checkbox input "false"
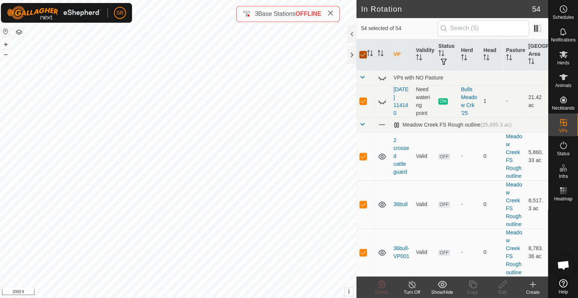
checkbox input "false"
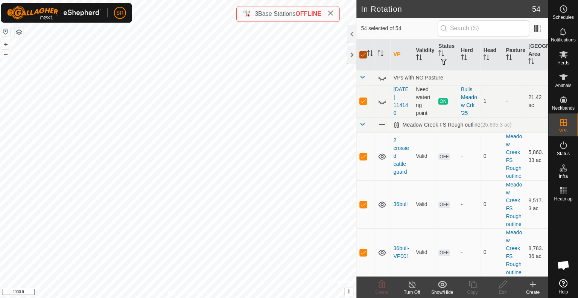
checkbox input "false"
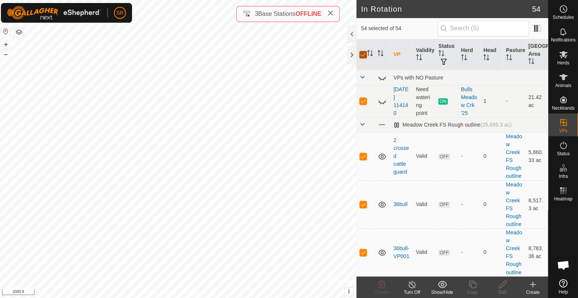
checkbox input "false"
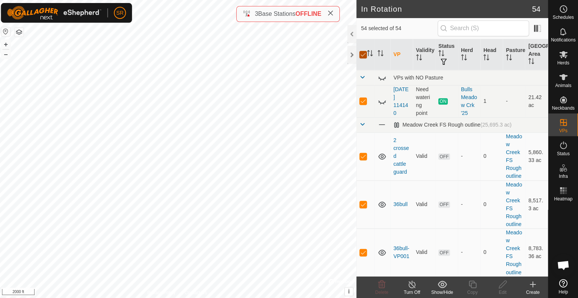
checkbox input "false"
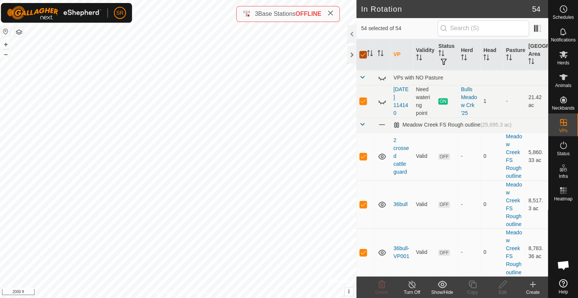
checkbox input "false"
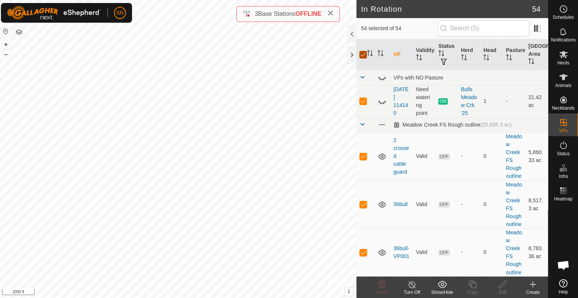
checkbox input "false"
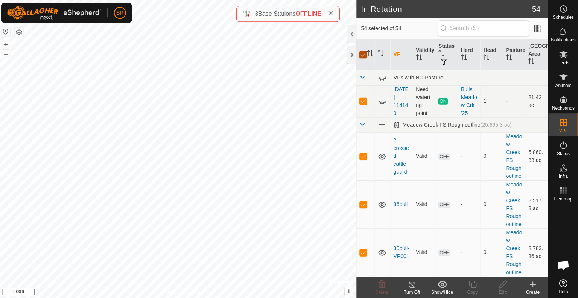
checkbox input "false"
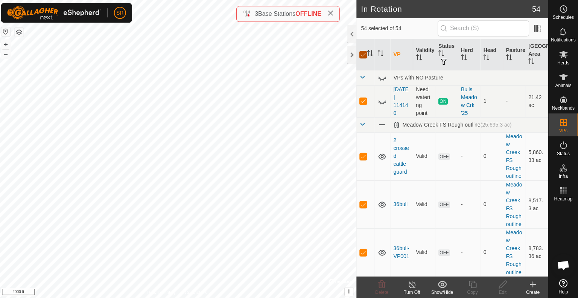
checkbox input "false"
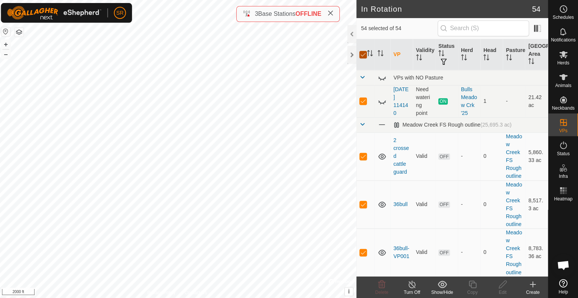
checkbox input "false"
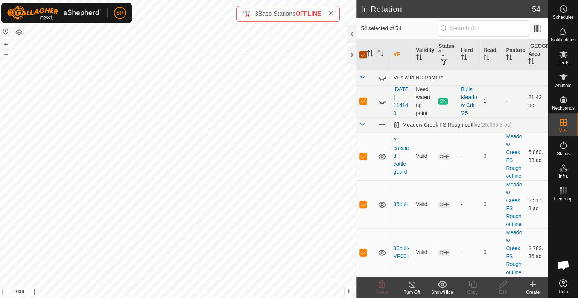
checkbox input "false"
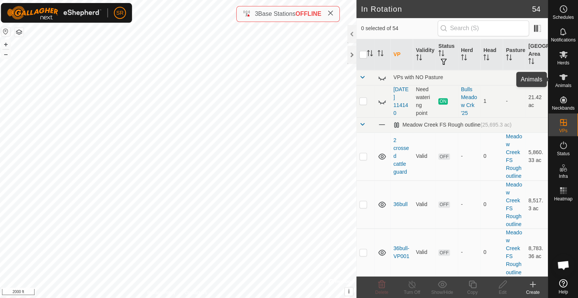
click at [561, 78] on icon at bounding box center [563, 76] width 9 height 9
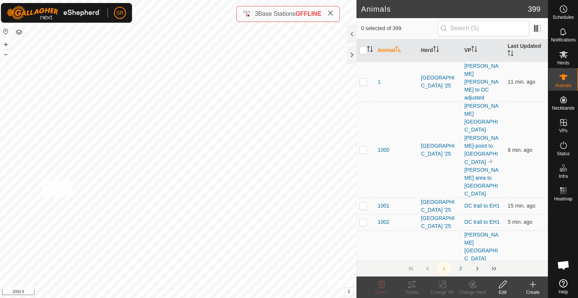
click at [44, 180] on div "Corral Creek n far north Type: Inclusion Zone 3 Animals + – ⇧ i © Mapbox , © Op…" at bounding box center [178, 149] width 357 height 298
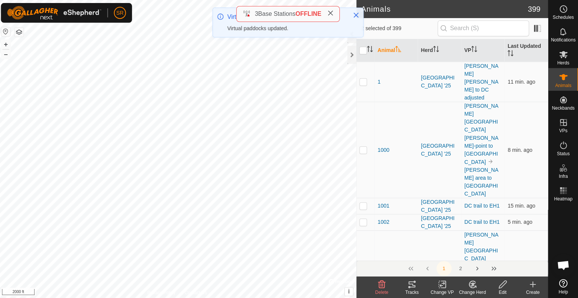
click at [446, 280] on icon at bounding box center [444, 283] width 3 height 7
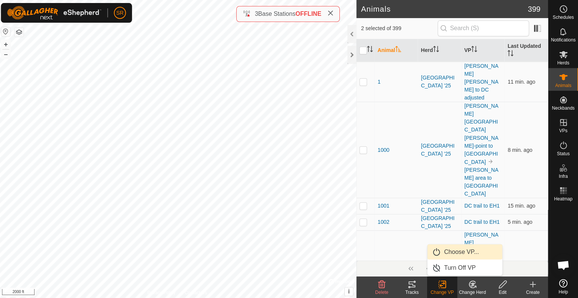
click at [475, 255] on link "Choose VP..." at bounding box center [465, 250] width 75 height 15
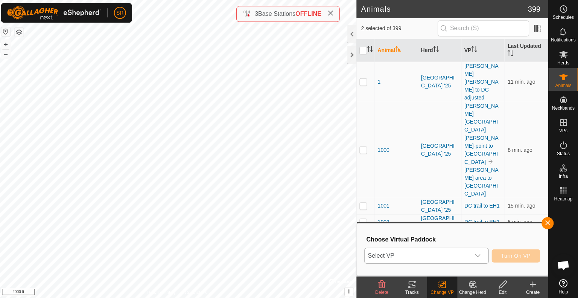
click at [428, 253] on span "Select VP" at bounding box center [418, 254] width 105 height 15
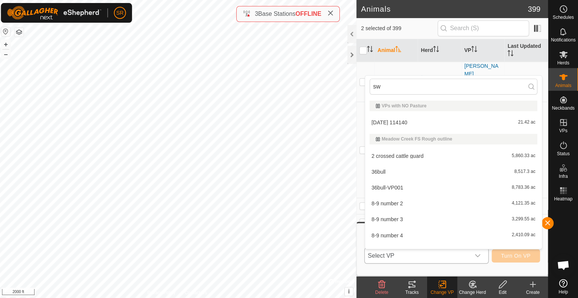
type input "swe"
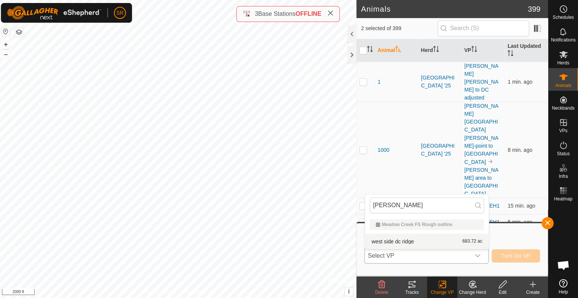
type input "wes"
click at [413, 244] on li "west side dc ridge 683.72 ac" at bounding box center [427, 240] width 123 height 15
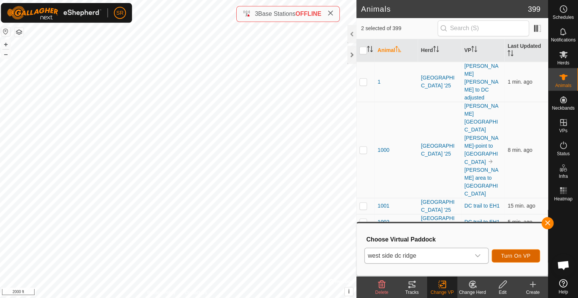
click at [515, 257] on span "Turn On VP" at bounding box center [516, 255] width 29 height 6
